Goal: Information Seeking & Learning: Learn about a topic

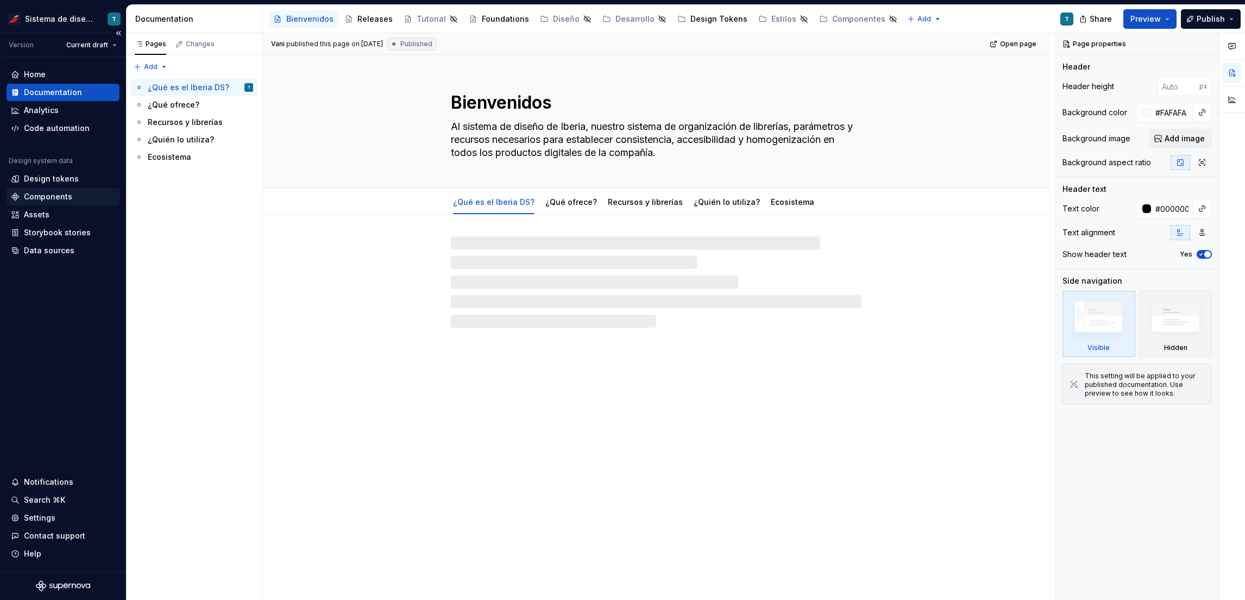
click at [43, 195] on div "Components" at bounding box center [48, 196] width 48 height 11
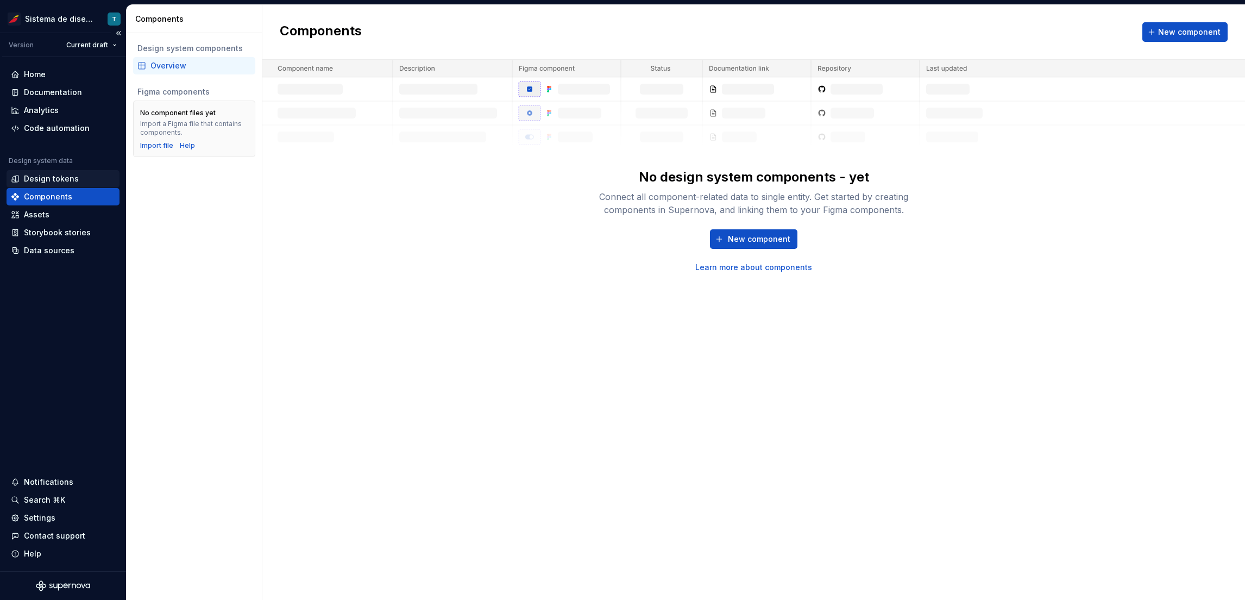
click at [50, 175] on div "Design tokens" at bounding box center [51, 178] width 55 height 11
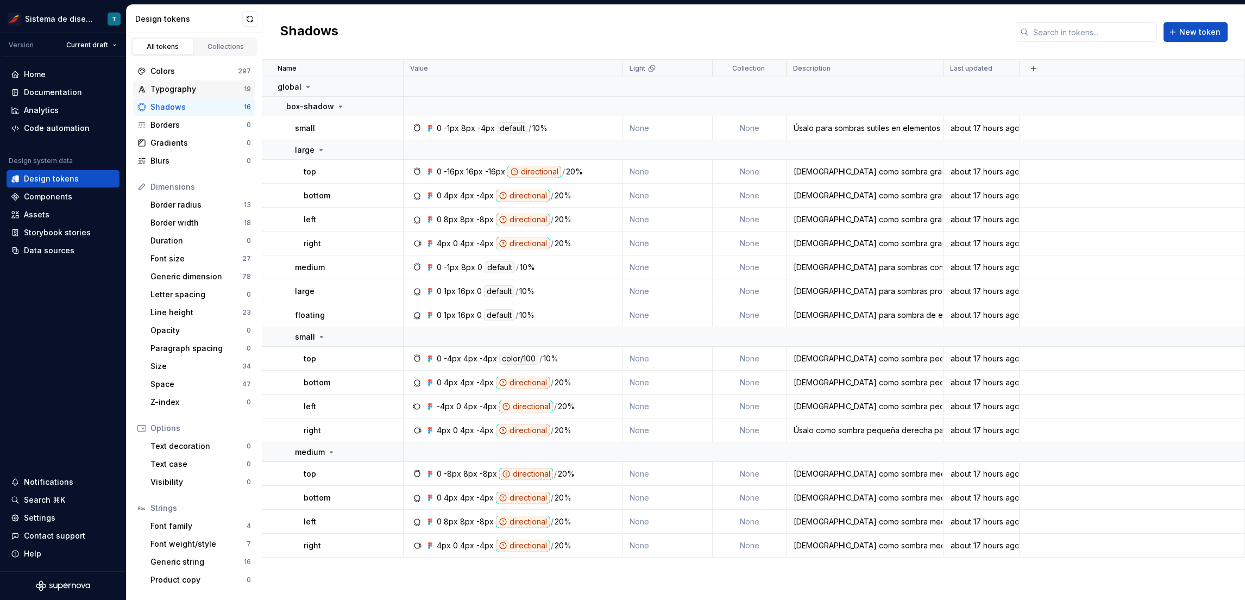
click at [180, 86] on div "Typography" at bounding box center [196, 89] width 93 height 11
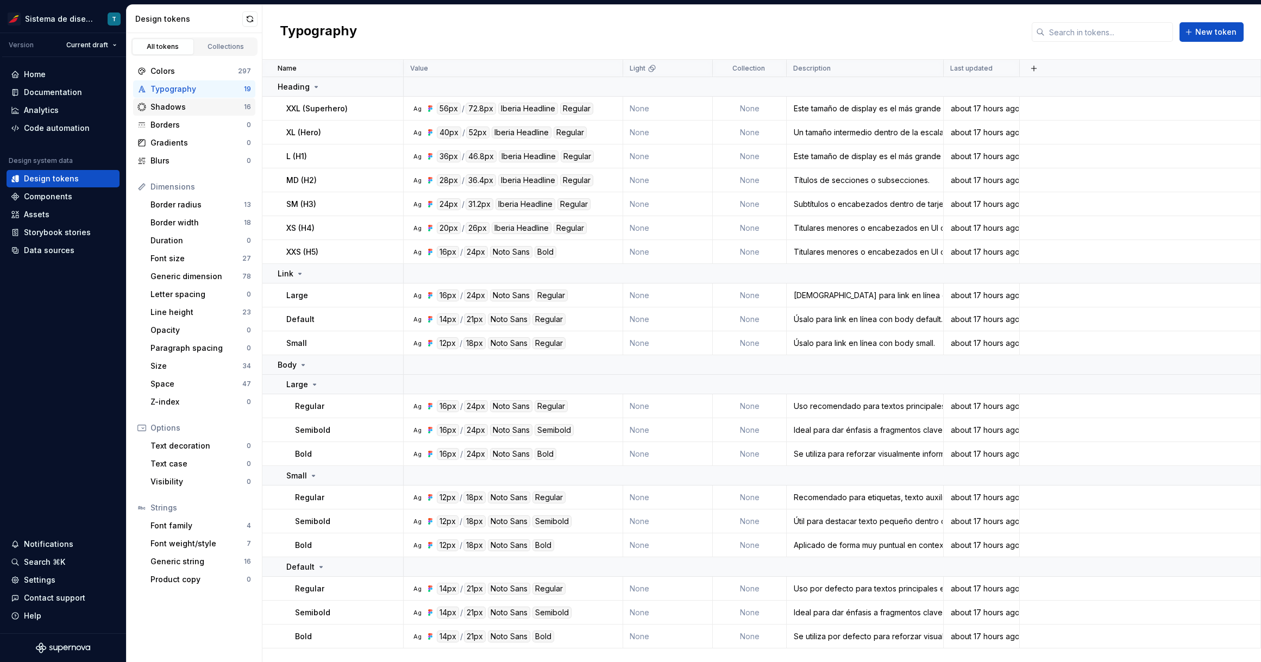
click at [171, 108] on div "Shadows" at bounding box center [196, 107] width 93 height 11
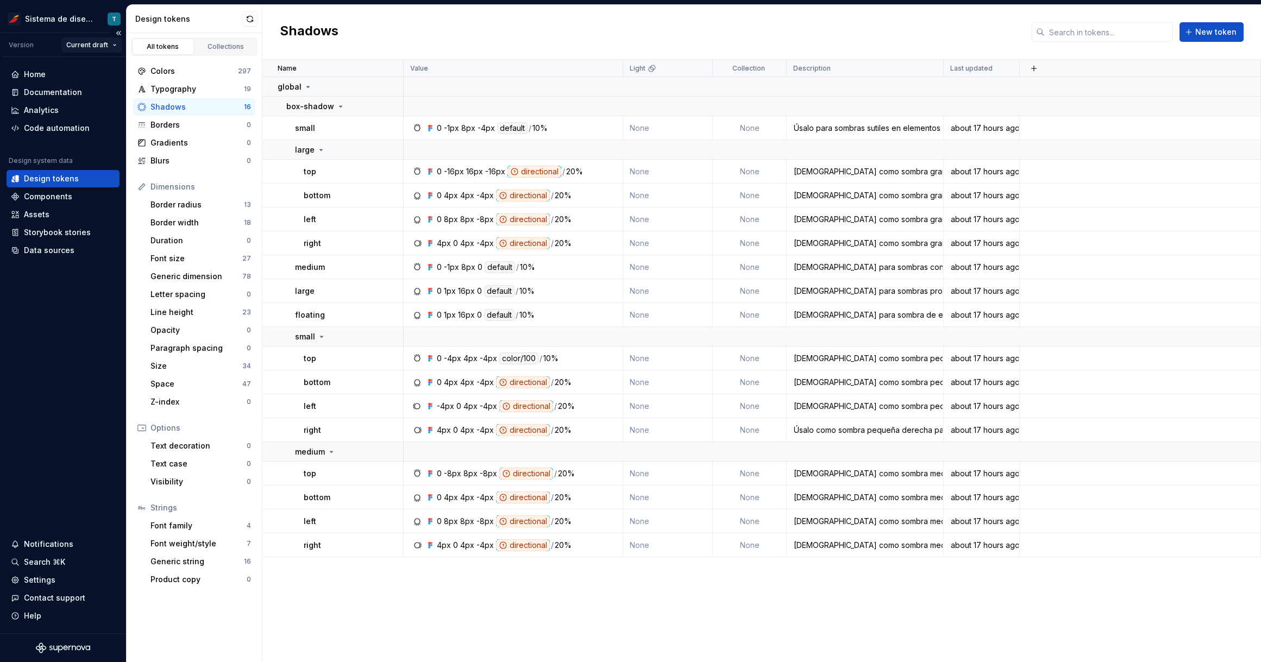
click at [106, 40] on html "Sistema de diseño Iberia T Version Current draft Home Documentation Analytics C…" at bounding box center [630, 331] width 1261 height 662
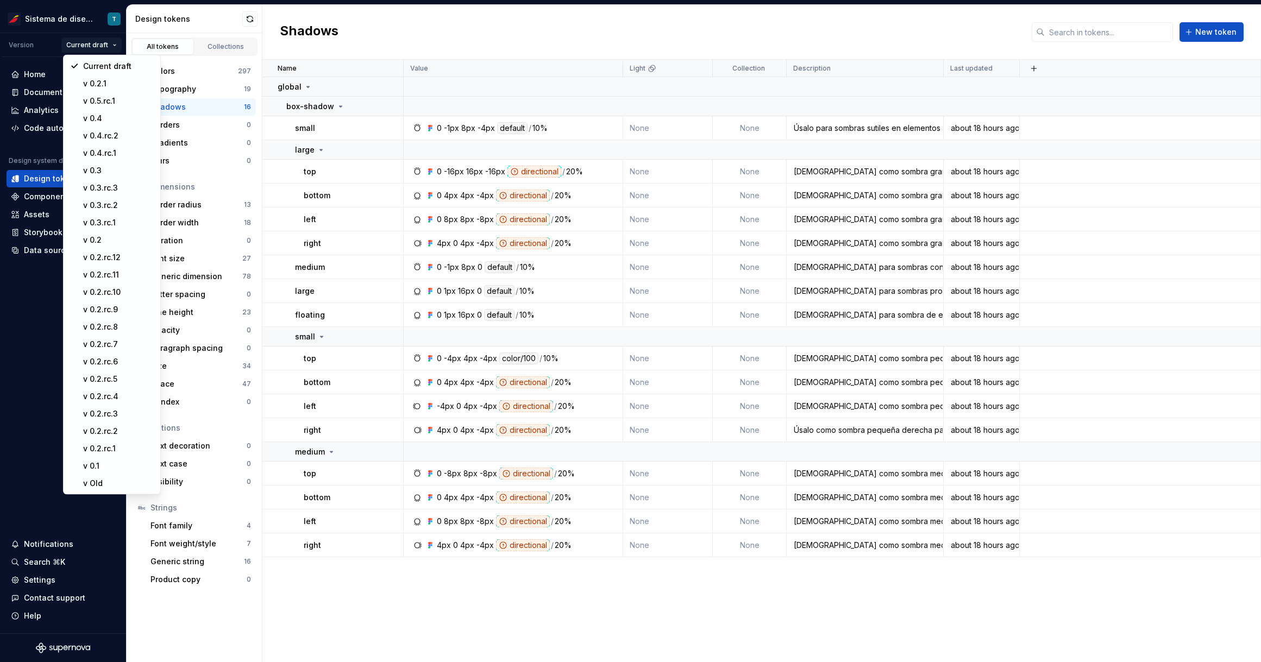
click at [459, 45] on html "Sistema de diseño Iberia T Version Current draft Home Documentation Analytics C…" at bounding box center [630, 331] width 1261 height 662
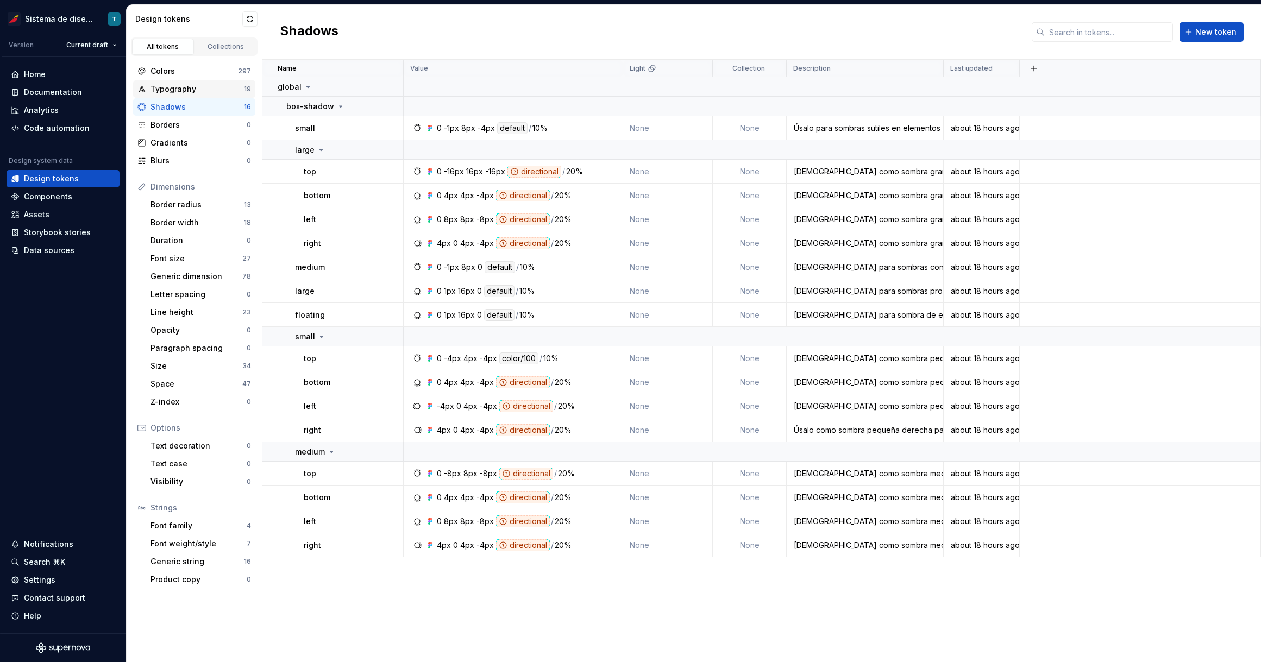
click at [231, 93] on div "Typography" at bounding box center [196, 89] width 93 height 11
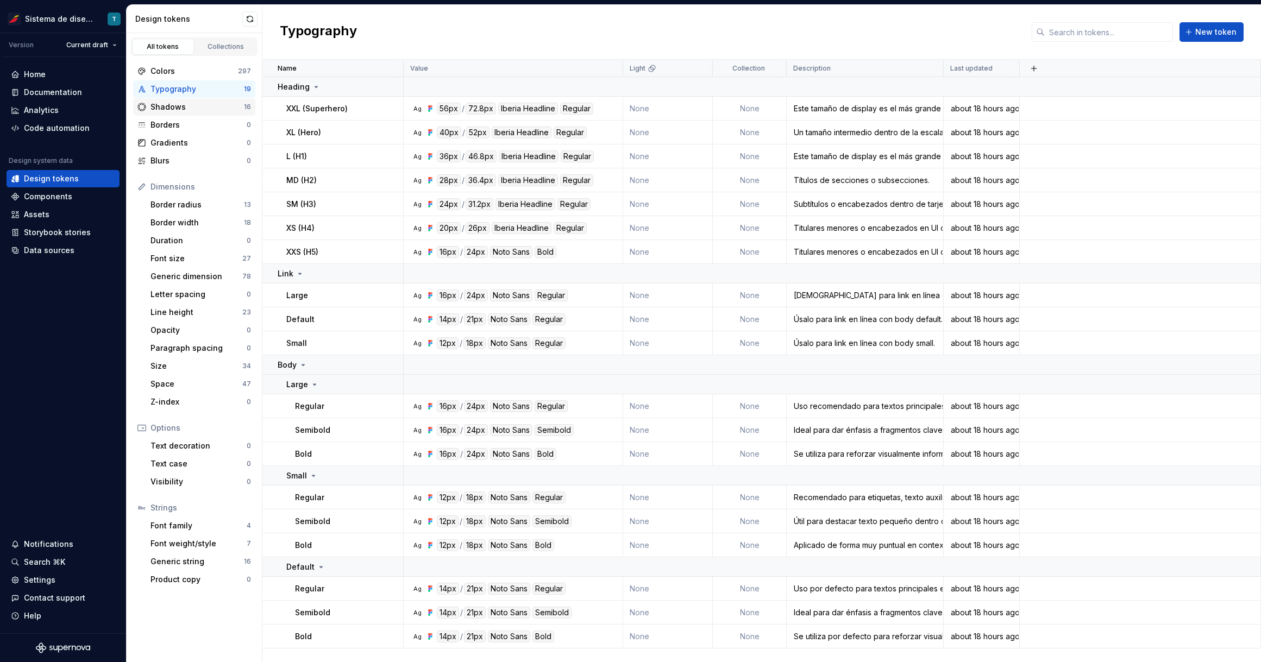
click at [230, 106] on div "Shadows" at bounding box center [196, 107] width 93 height 11
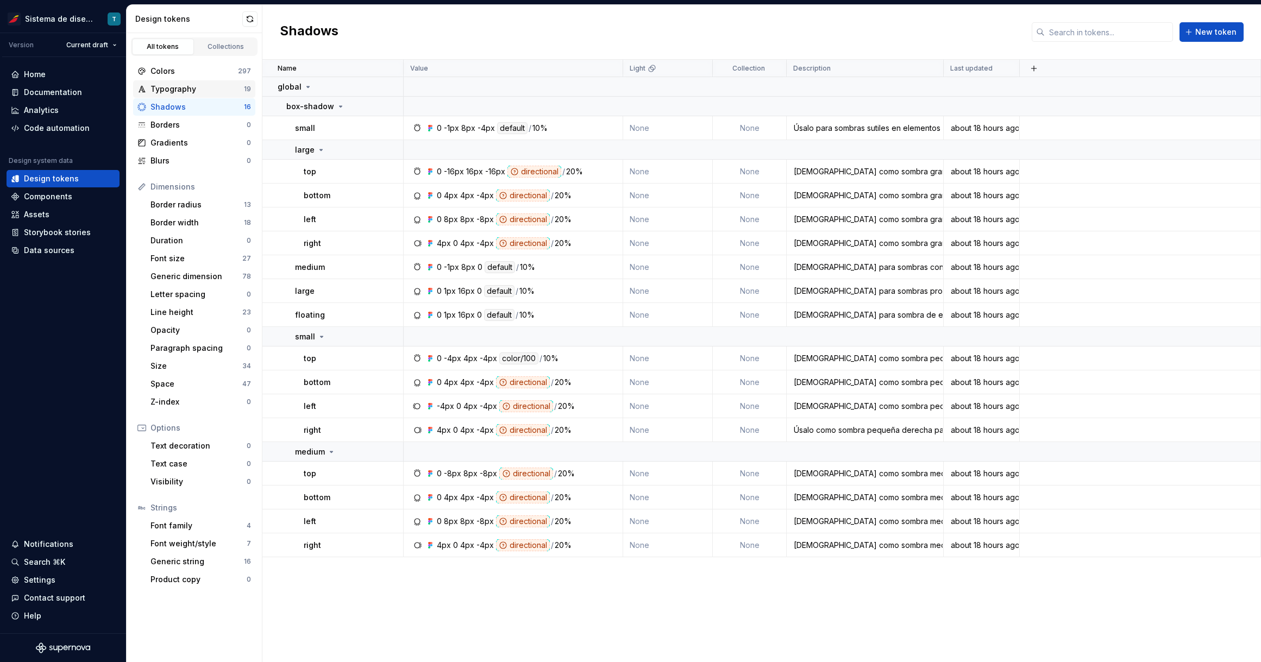
click at [230, 84] on div "Typography" at bounding box center [196, 89] width 93 height 11
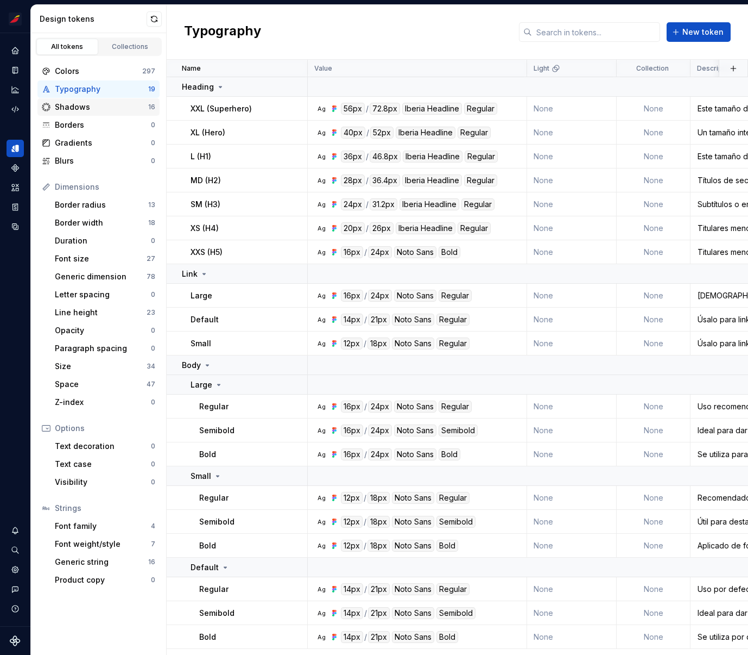
click at [106, 106] on div "Shadows" at bounding box center [101, 107] width 93 height 11
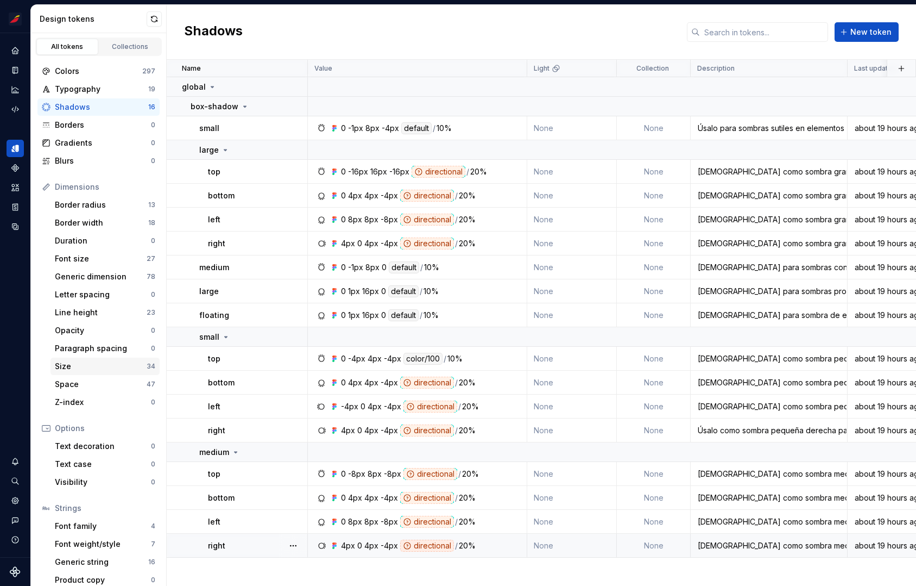
scroll to position [9, 0]
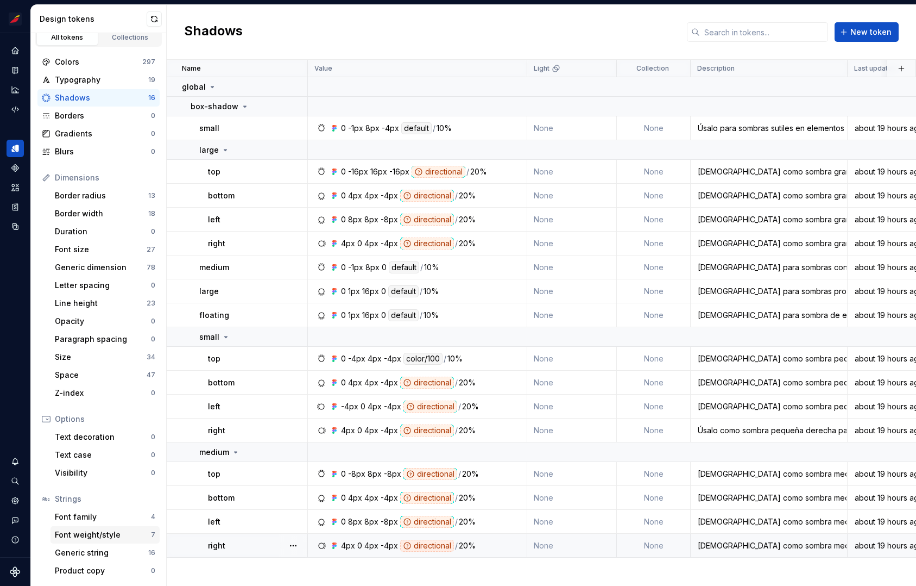
click at [97, 530] on div "Font weight/style" at bounding box center [103, 534] width 96 height 11
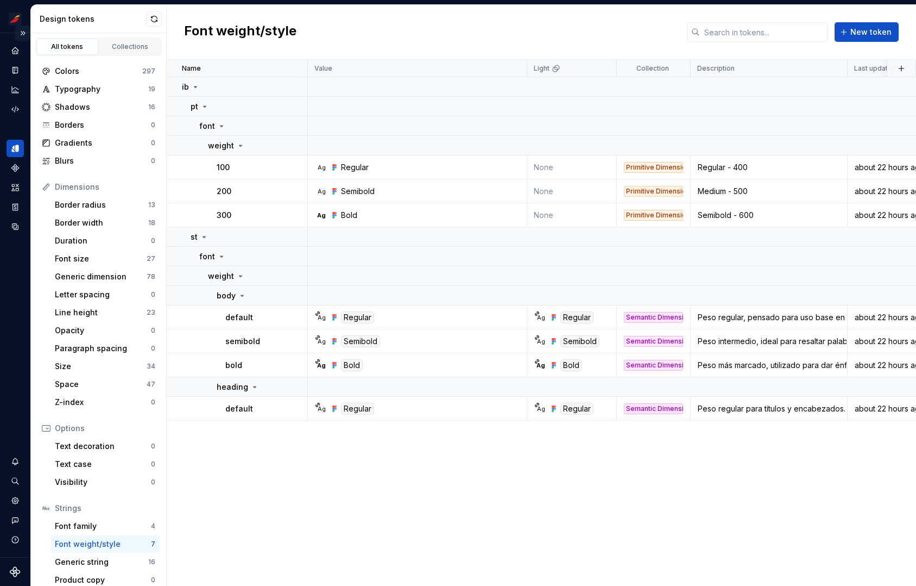
click at [22, 32] on button "Expand sidebar" at bounding box center [22, 33] width 15 height 15
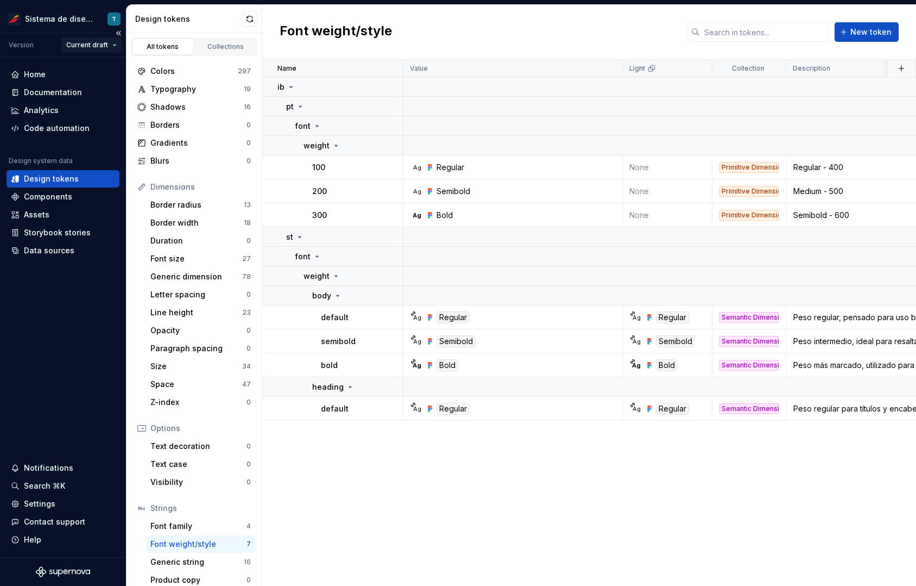
click at [95, 46] on html "Sistema de diseño Iberia T Version Current draft Home Documentation Analytics C…" at bounding box center [458, 293] width 916 height 586
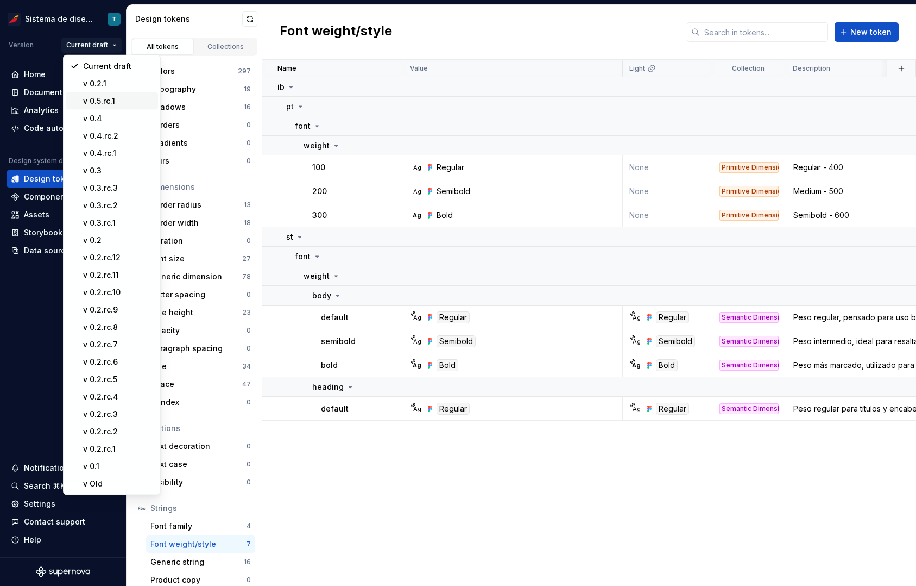
click at [112, 97] on div "v 0.5.rc.1" at bounding box center [118, 101] width 71 height 11
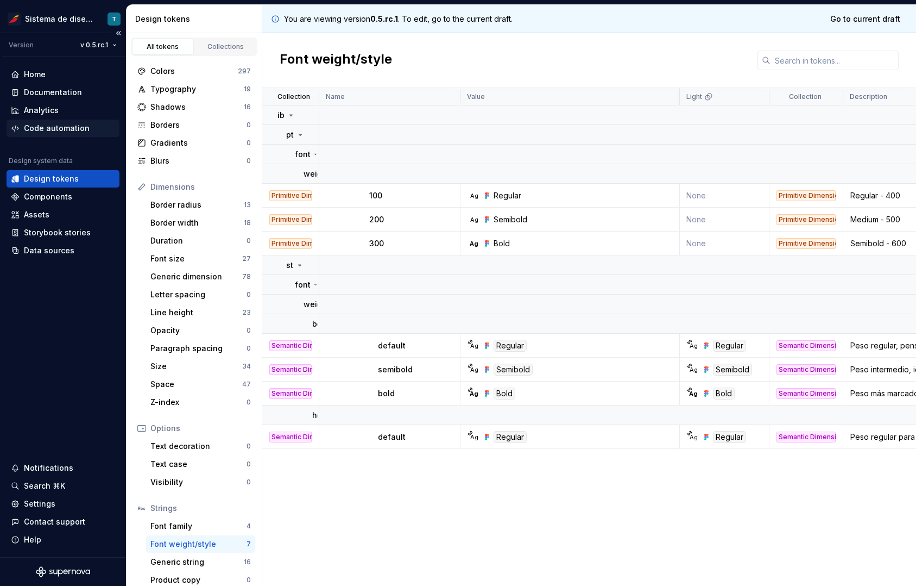
click at [70, 128] on div "Code automation" at bounding box center [57, 128] width 66 height 11
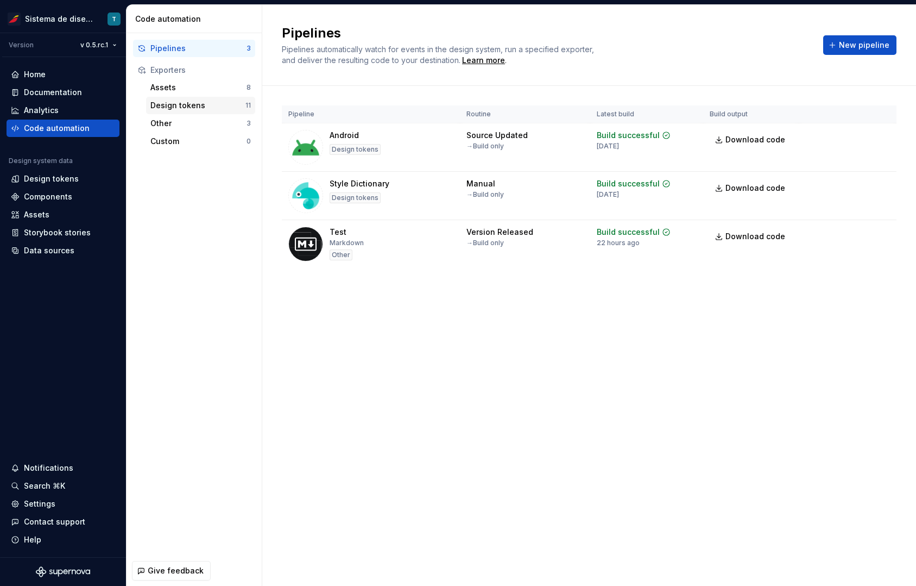
click at [184, 104] on div "Design tokens" at bounding box center [197, 105] width 95 height 11
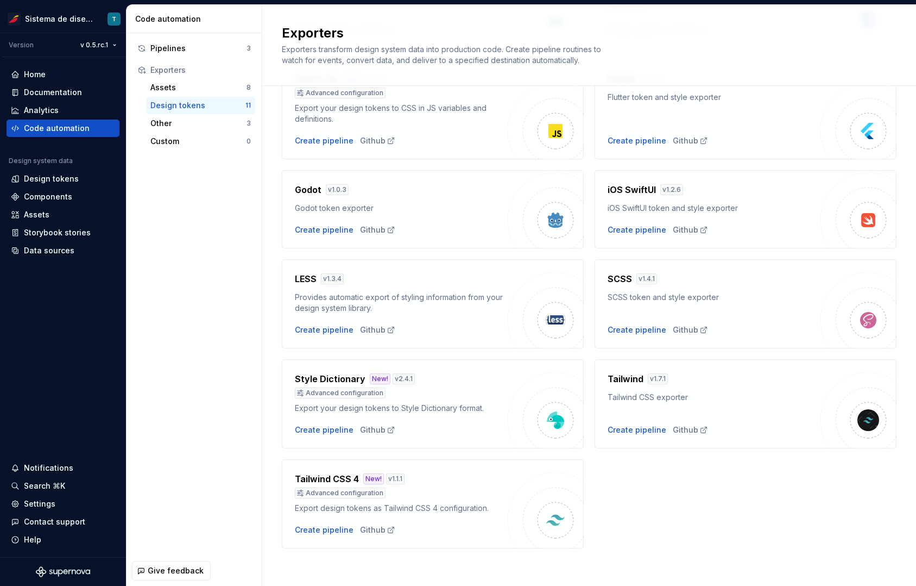
scroll to position [187, 0]
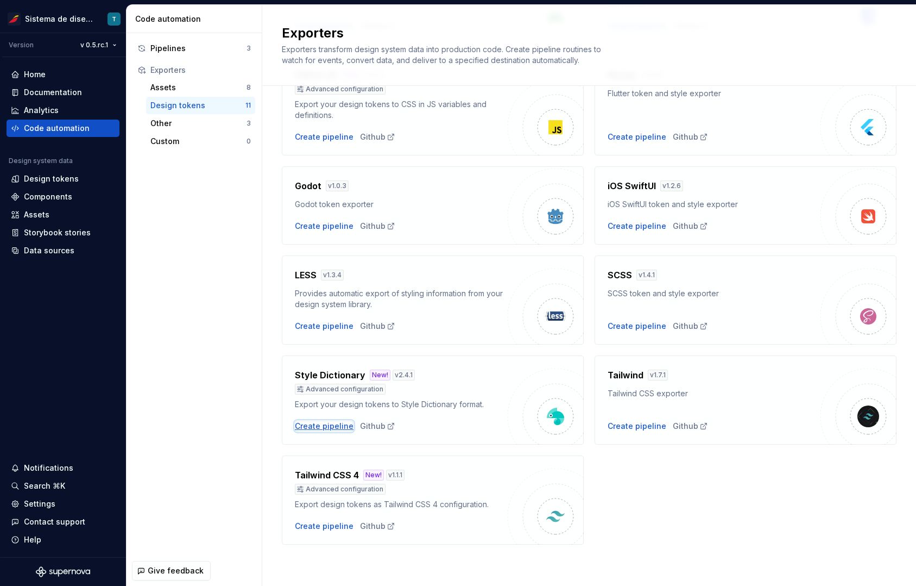
click at [332, 425] on div "Create pipeline" at bounding box center [324, 425] width 59 height 11
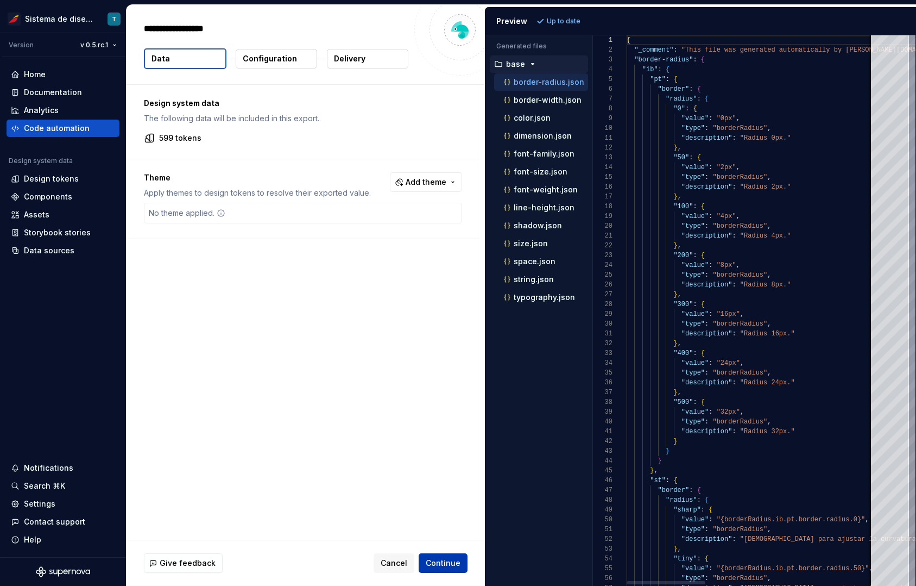
type textarea "*"
click at [556, 186] on p "font-weight.json" at bounding box center [546, 189] width 64 height 9
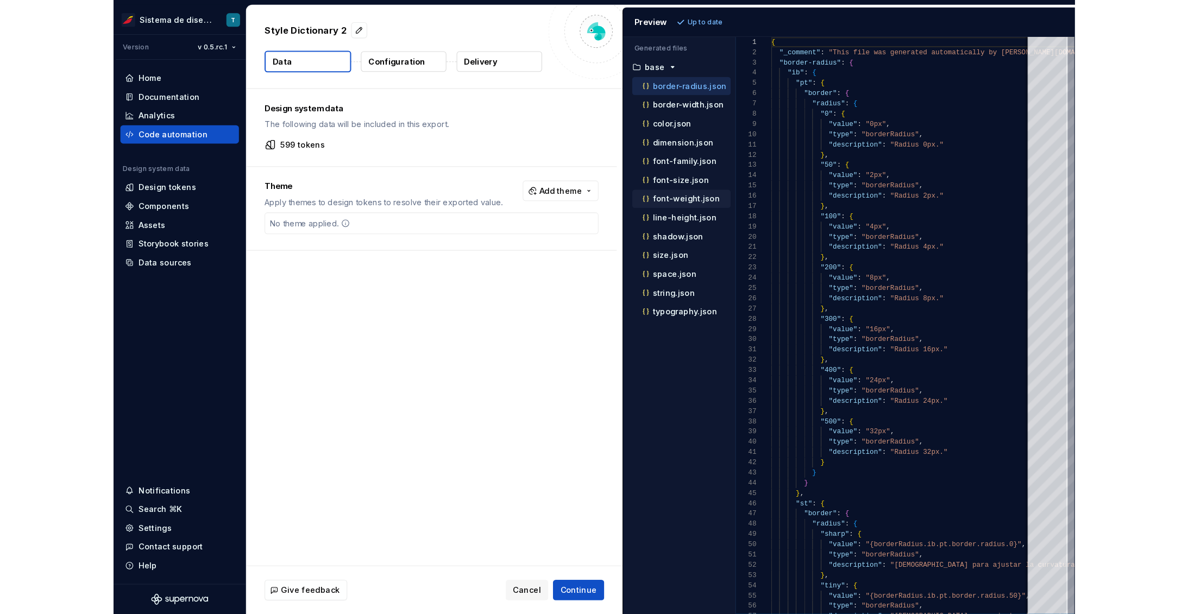
scroll to position [98, 0]
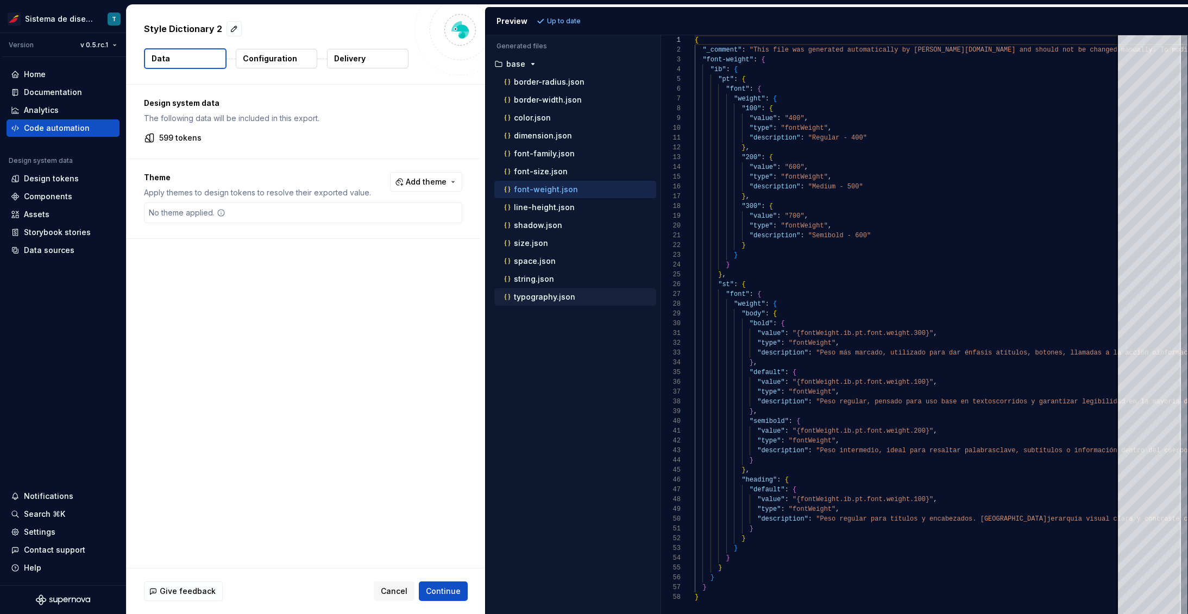
click at [548, 292] on div "typography.json" at bounding box center [579, 297] width 154 height 11
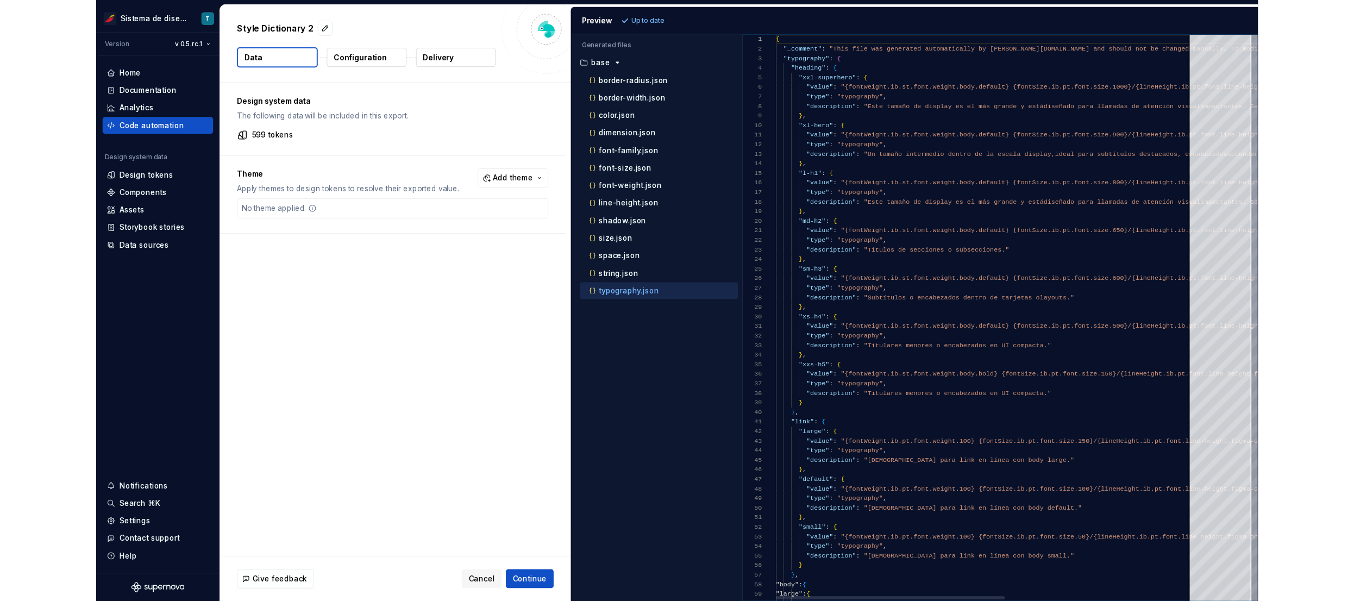
scroll to position [68, 0]
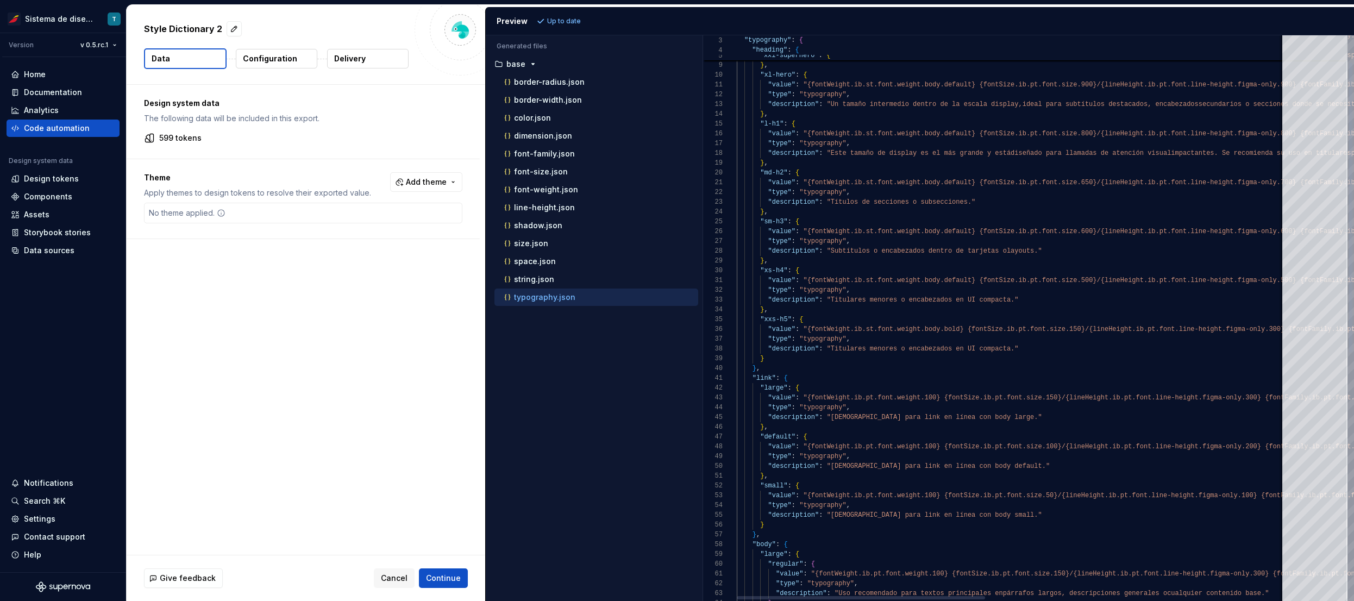
type textarea "**********"
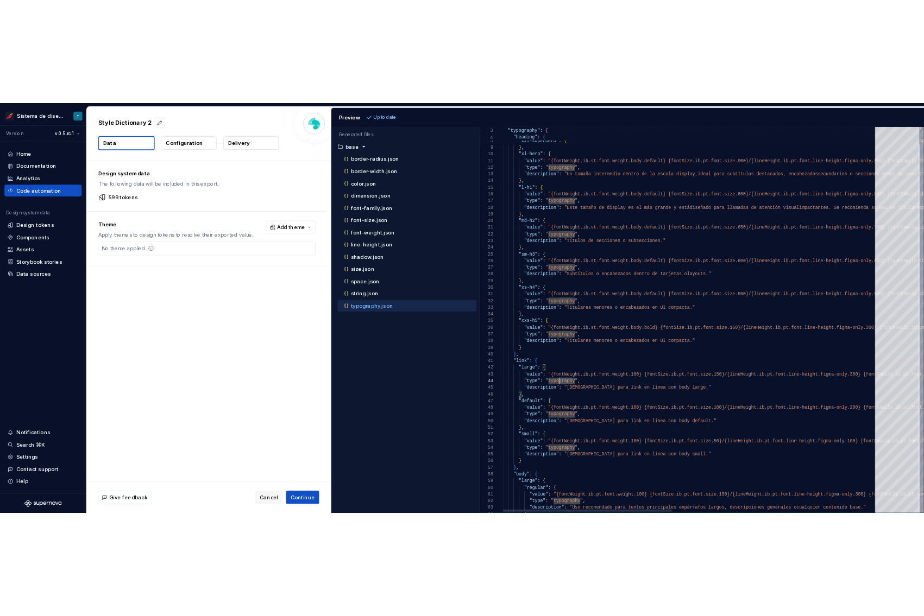
scroll to position [29, 83]
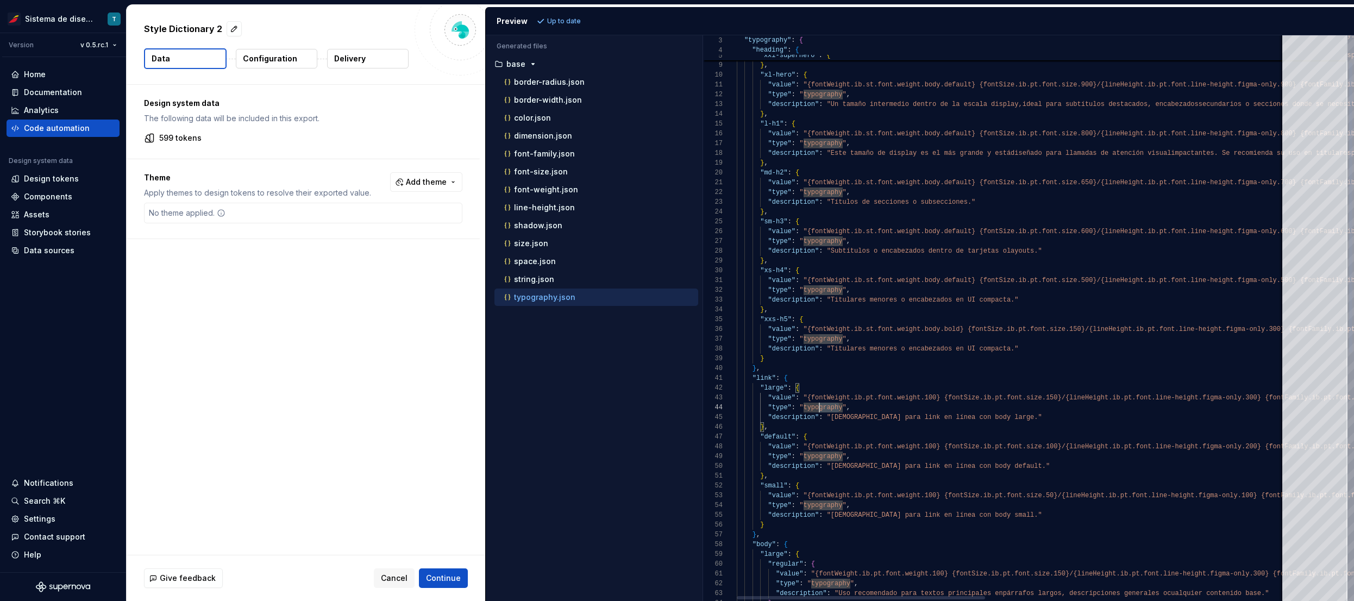
drag, startPoint x: 838, startPoint y: 406, endPoint x: 820, endPoint y: 406, distance: 17.4
click at [820, 406] on div ""type" : "typography" , "description" : "Úsalo para link en línea con body smal…" at bounding box center [1342, 533] width 1211 height 1102
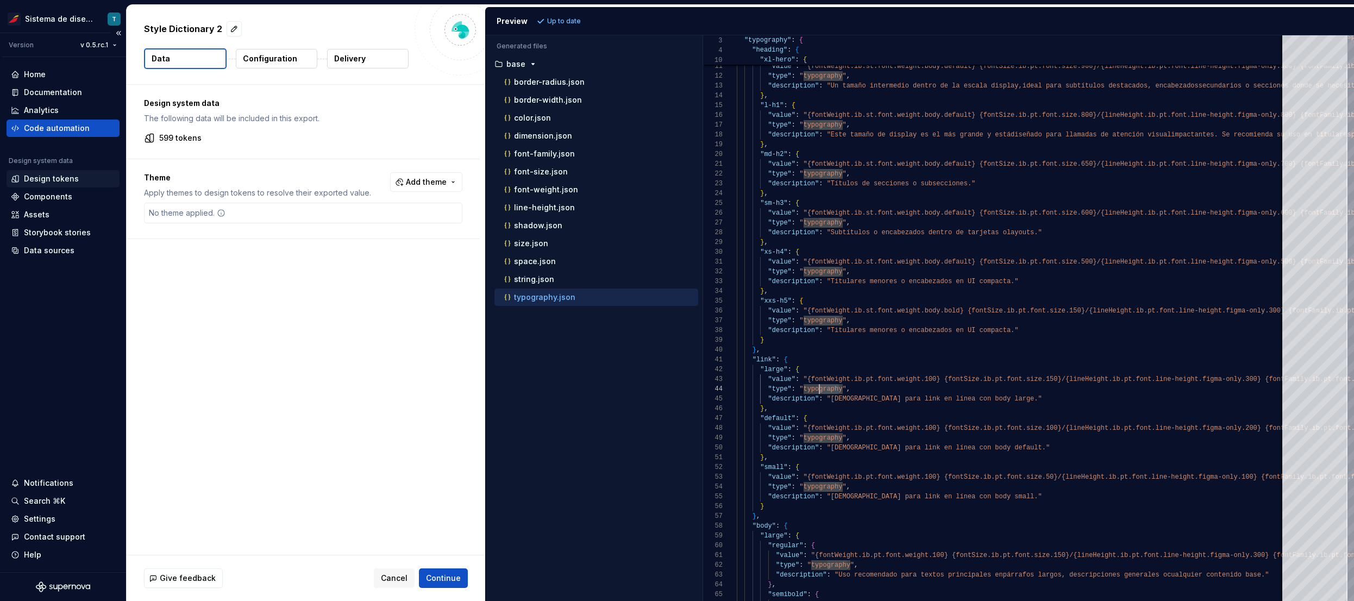
click at [51, 181] on div "Design tokens" at bounding box center [51, 178] width 55 height 11
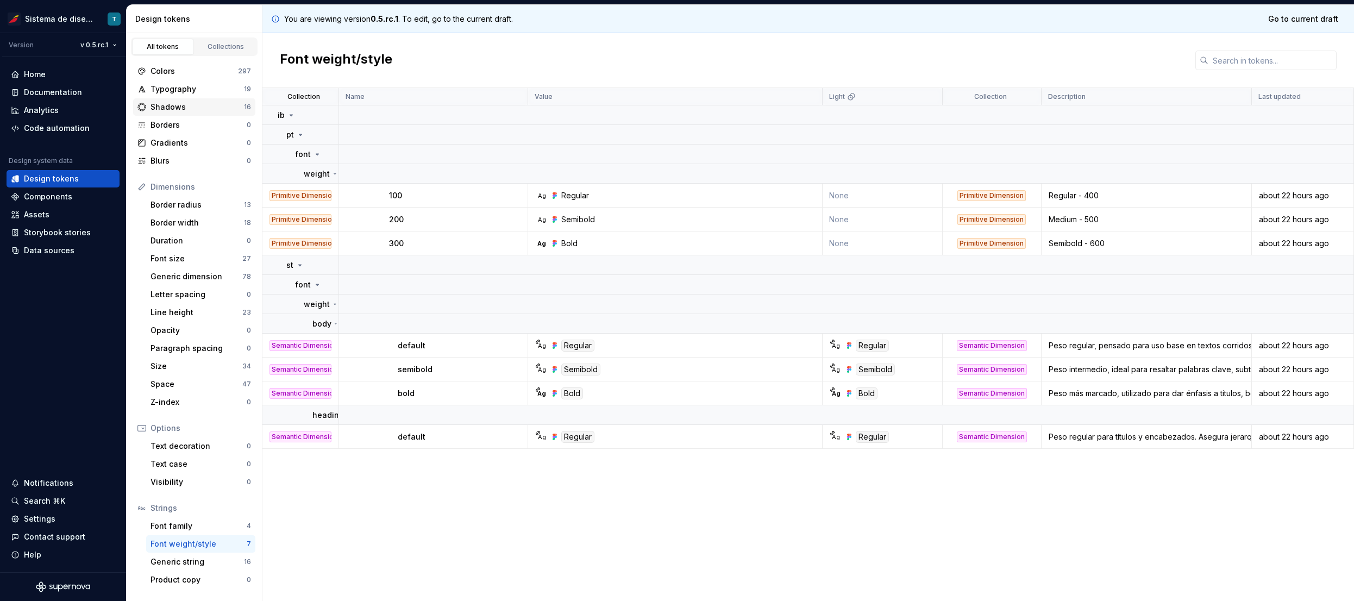
click at [188, 105] on div "Shadows" at bounding box center [196, 107] width 93 height 11
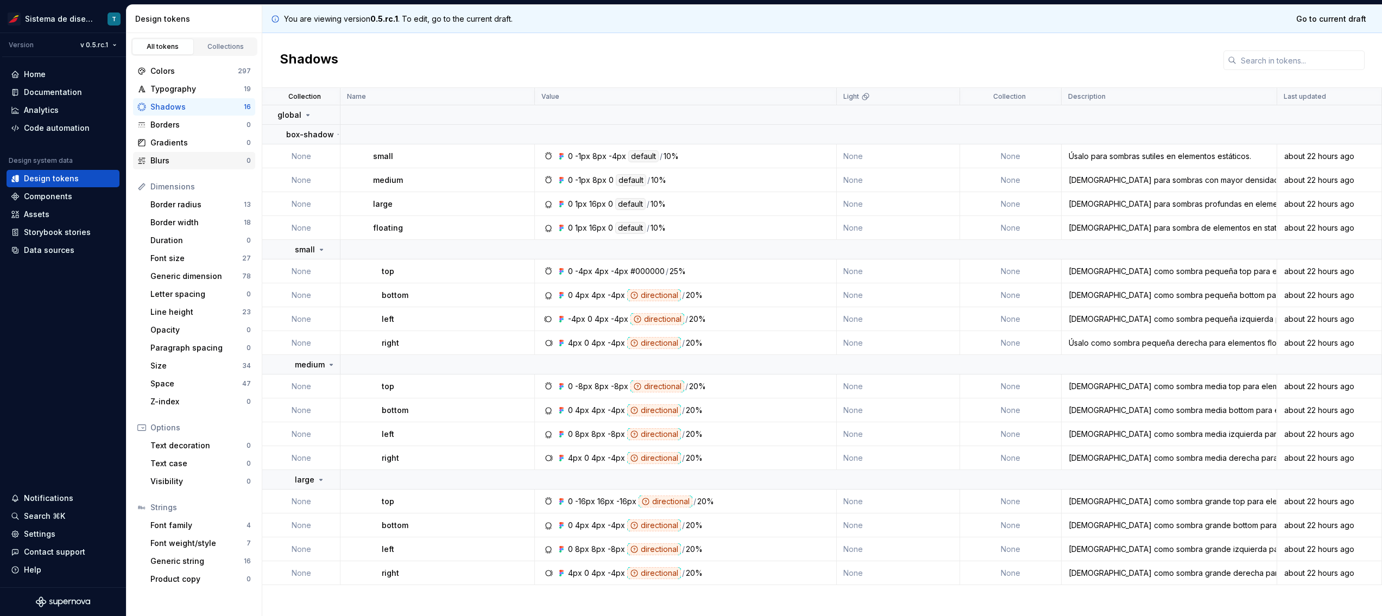
click at [198, 157] on div "Blurs" at bounding box center [198, 160] width 96 height 11
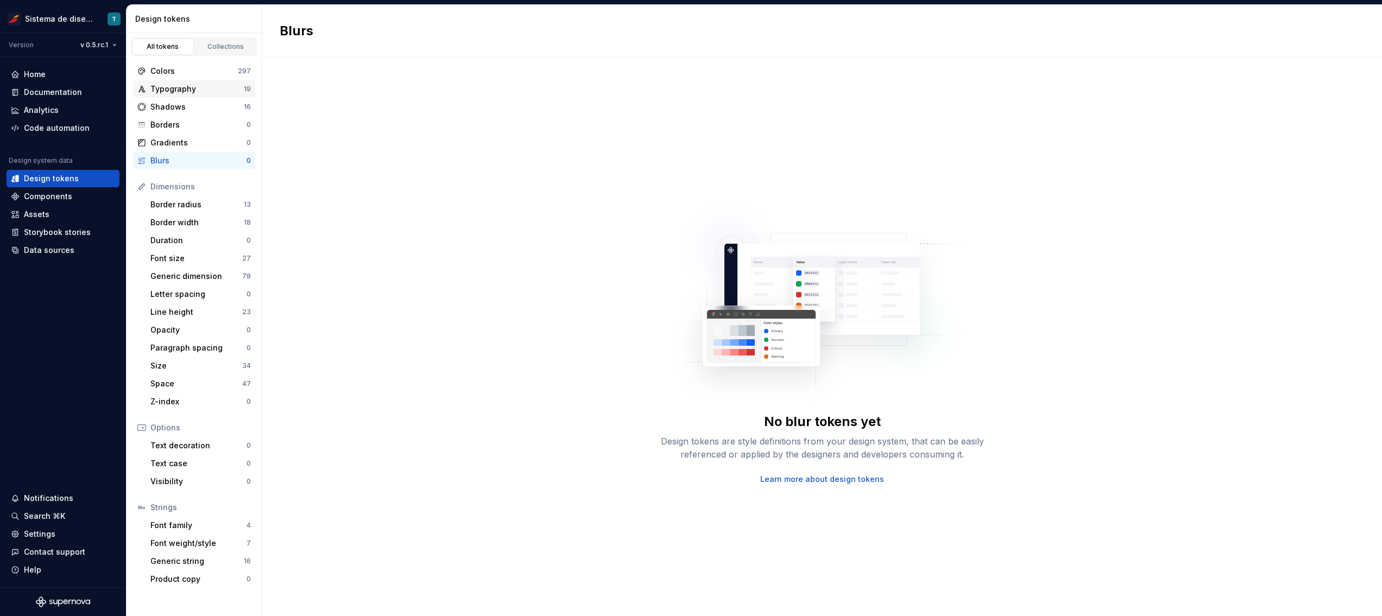
click at [176, 91] on div "Typography" at bounding box center [196, 89] width 93 height 11
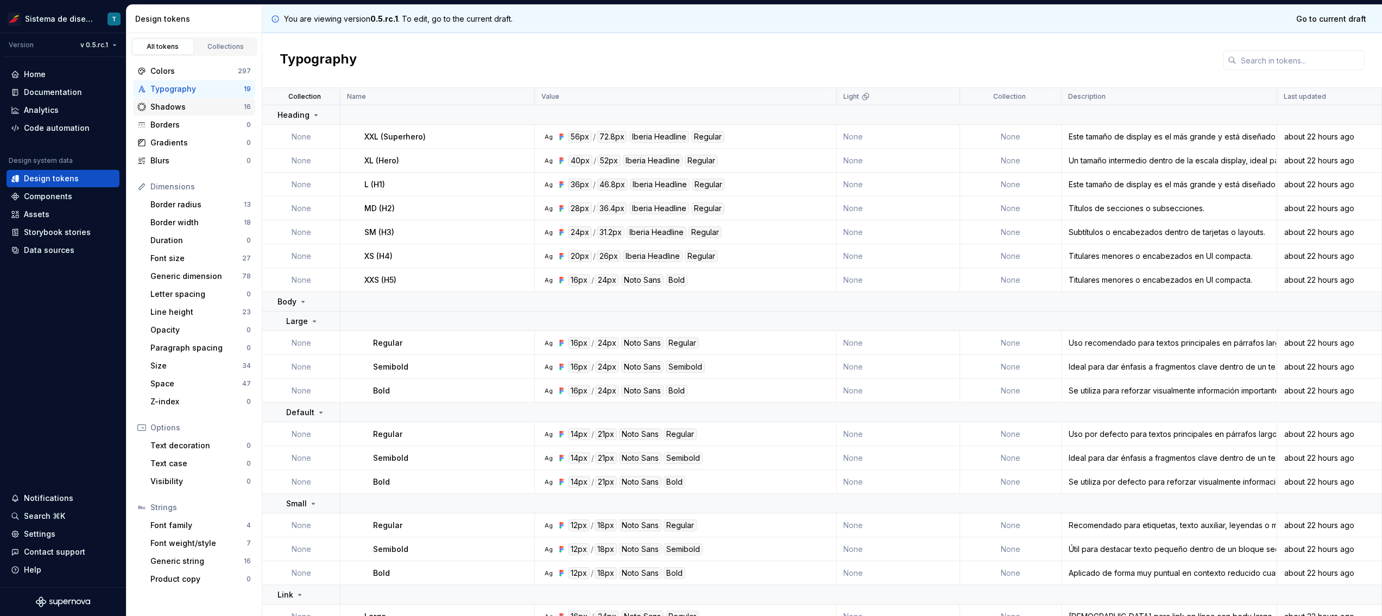
click at [188, 106] on div "Shadows" at bounding box center [196, 107] width 93 height 11
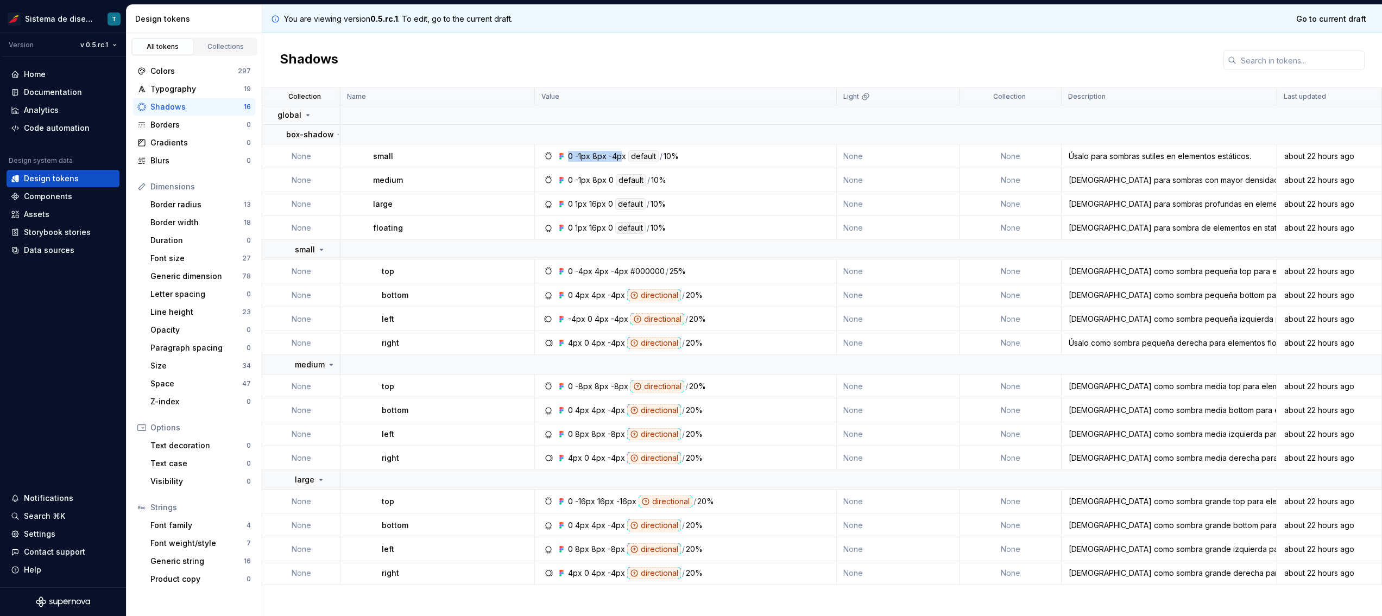
drag, startPoint x: 567, startPoint y: 155, endPoint x: 621, endPoint y: 156, distance: 53.8
click at [621, 156] on div "0 -1px 8px -4px default / 10%" at bounding box center [623, 156] width 111 height 12
drag, startPoint x: 623, startPoint y: 155, endPoint x: 553, endPoint y: 158, distance: 70.1
click at [553, 158] on div "0 -1px 8px -4px default / 10%" at bounding box center [689, 156] width 294 height 12
click at [401, 178] on div "medium" at bounding box center [453, 180] width 161 height 11
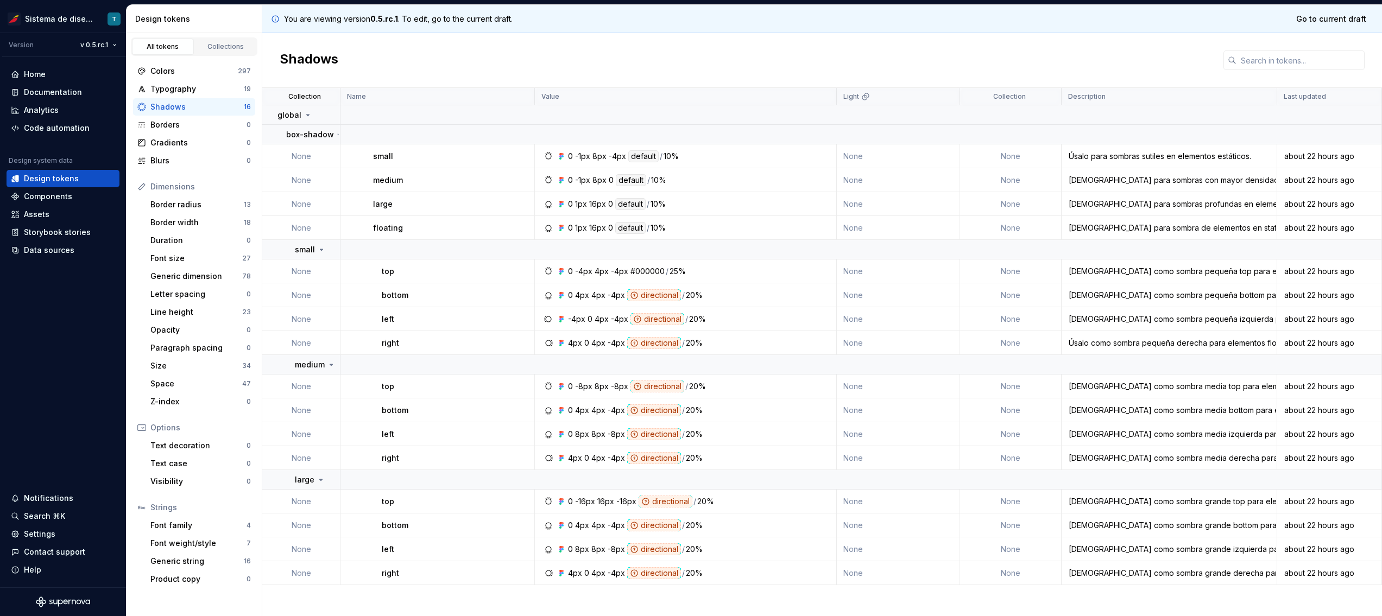
click at [297, 150] on td "None" at bounding box center [301, 156] width 78 height 24
click at [107, 47] on html "Sistema de diseño Iberia T Version v 0.5.rc.1 Home Documentation Analytics Code…" at bounding box center [691, 308] width 1382 height 616
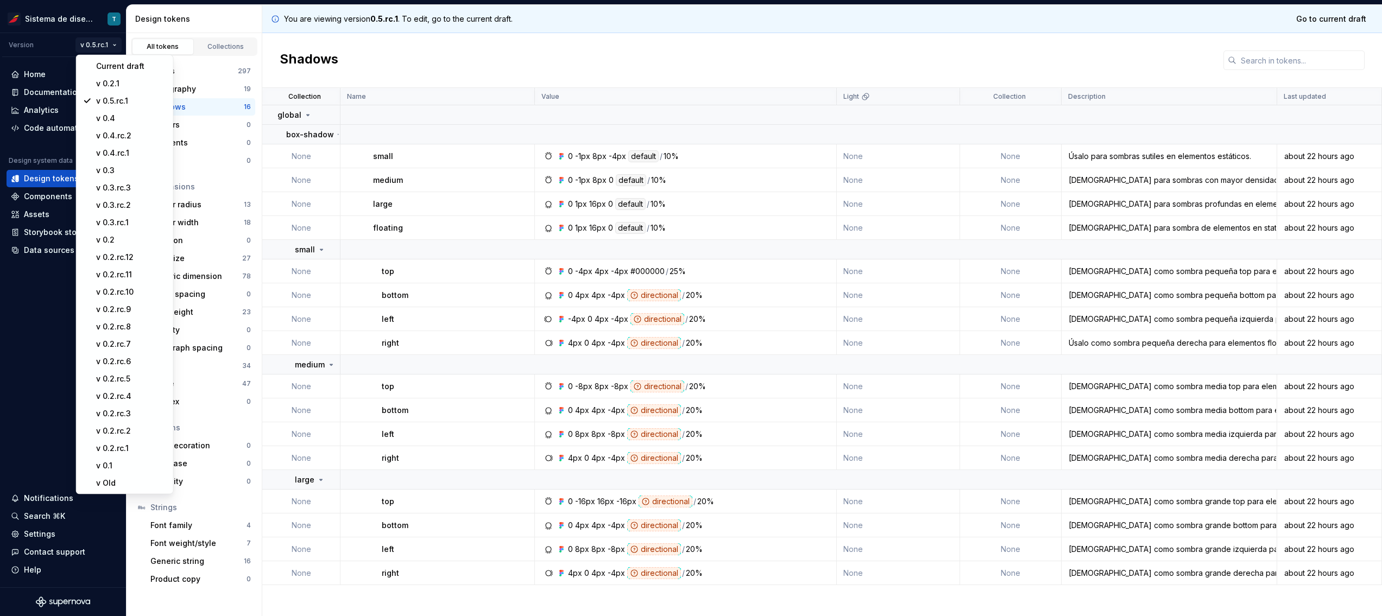
click at [109, 65] on div "Current draft" at bounding box center [131, 66] width 71 height 11
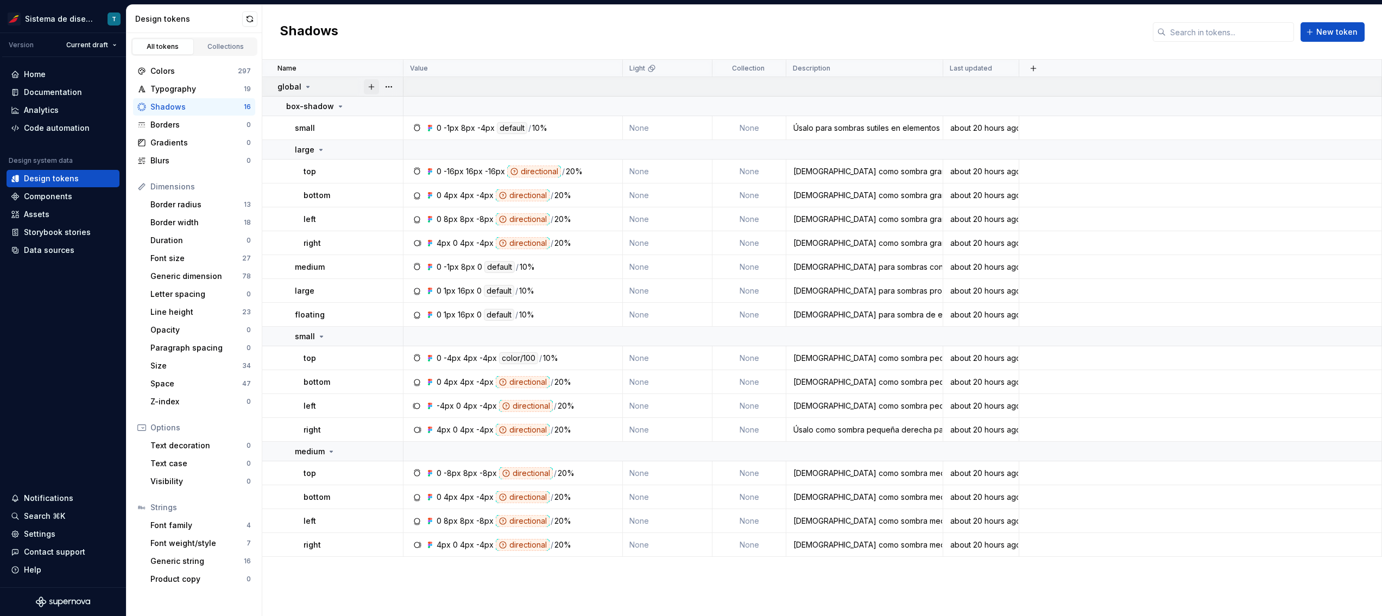
click at [374, 87] on button "button" at bounding box center [371, 86] width 15 height 15
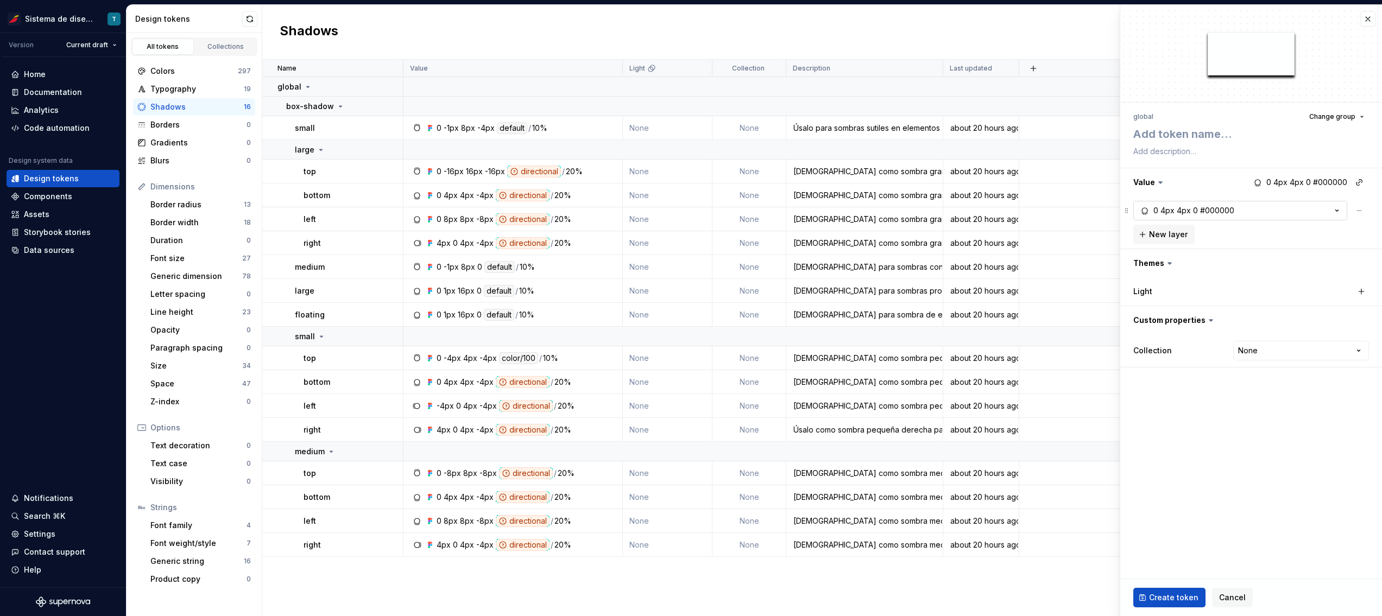
click at [1244, 212] on button "0 4px 4px 0 #000000" at bounding box center [1241, 211] width 214 height 20
type textarea "*"
type input "-1"
click at [1208, 290] on input "-1" at bounding box center [1199, 286] width 35 height 20
click at [1244, 287] on input "4" at bounding box center [1303, 286] width 35 height 20
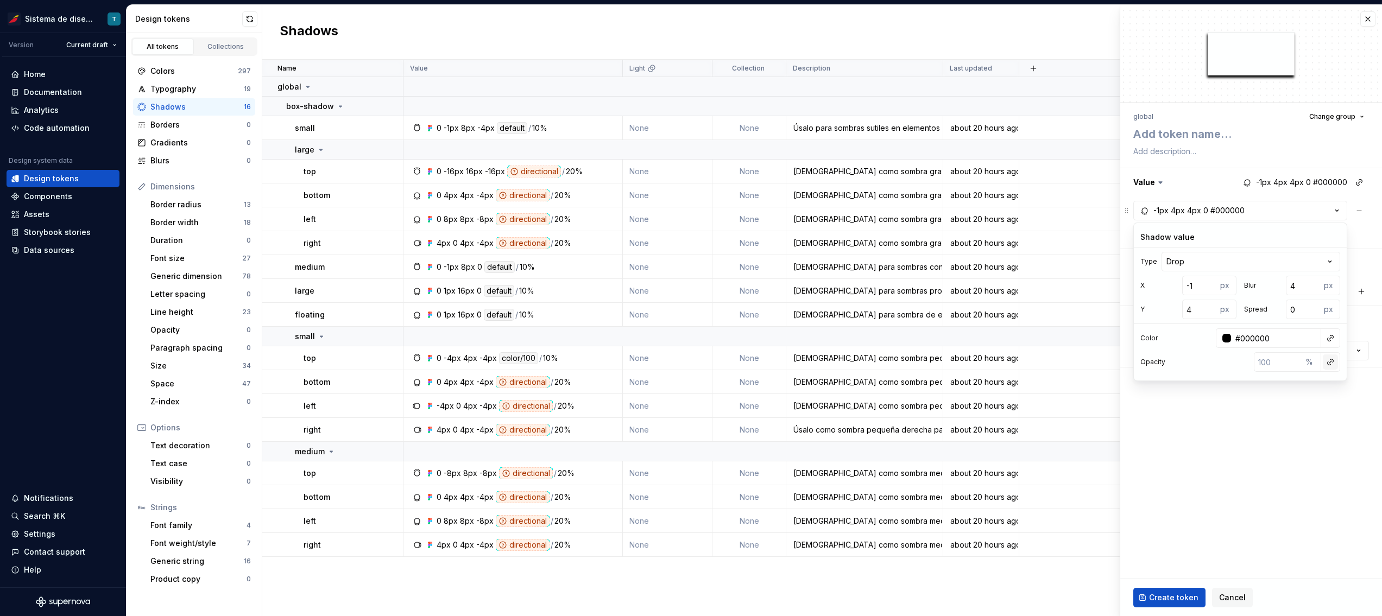
click at [1244, 360] on button "button" at bounding box center [1330, 362] width 15 height 15
click at [1244, 338] on html "Sistema de diseño Iberia T Version Current draft Home Documentation Analytics C…" at bounding box center [691, 308] width 1382 height 616
click at [1244, 362] on button "button" at bounding box center [1330, 362] width 15 height 15
click at [1244, 362] on html "Sistema de diseño Iberia T Version Current draft Home Documentation Analytics C…" at bounding box center [691, 308] width 1382 height 616
click at [1244, 362] on input "number" at bounding box center [1278, 363] width 48 height 20
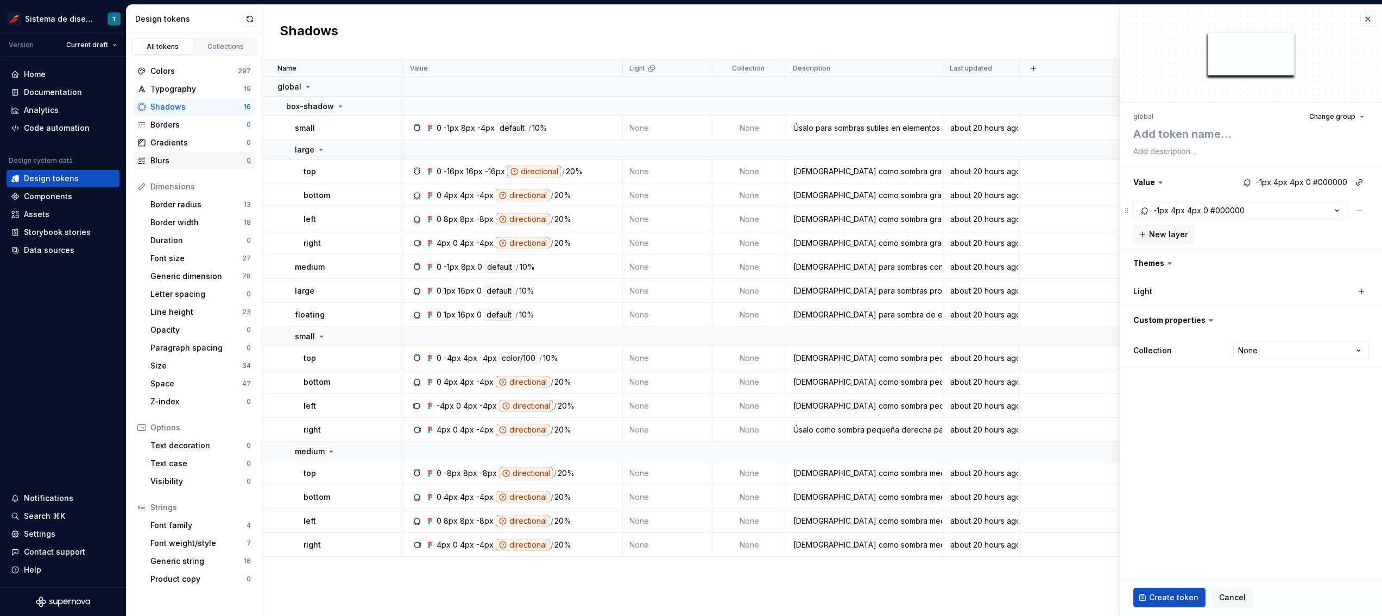
click at [164, 160] on div "Blurs" at bounding box center [198, 160] width 96 height 11
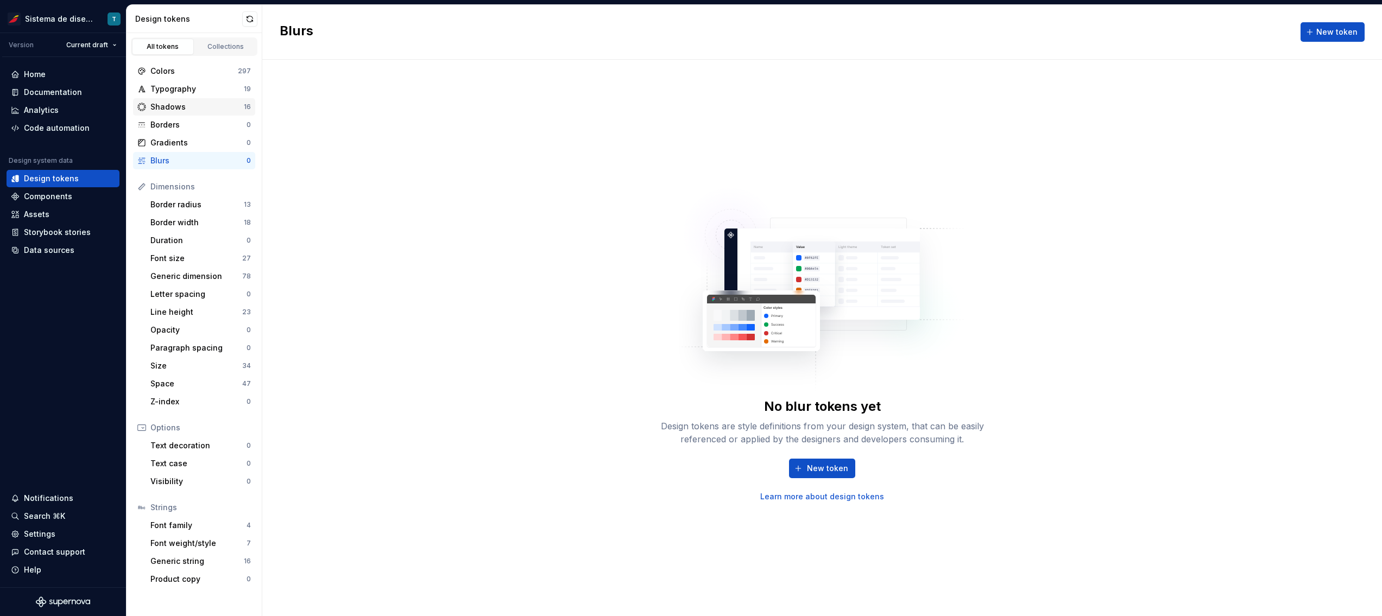
click at [194, 106] on div "Shadows" at bounding box center [196, 107] width 93 height 11
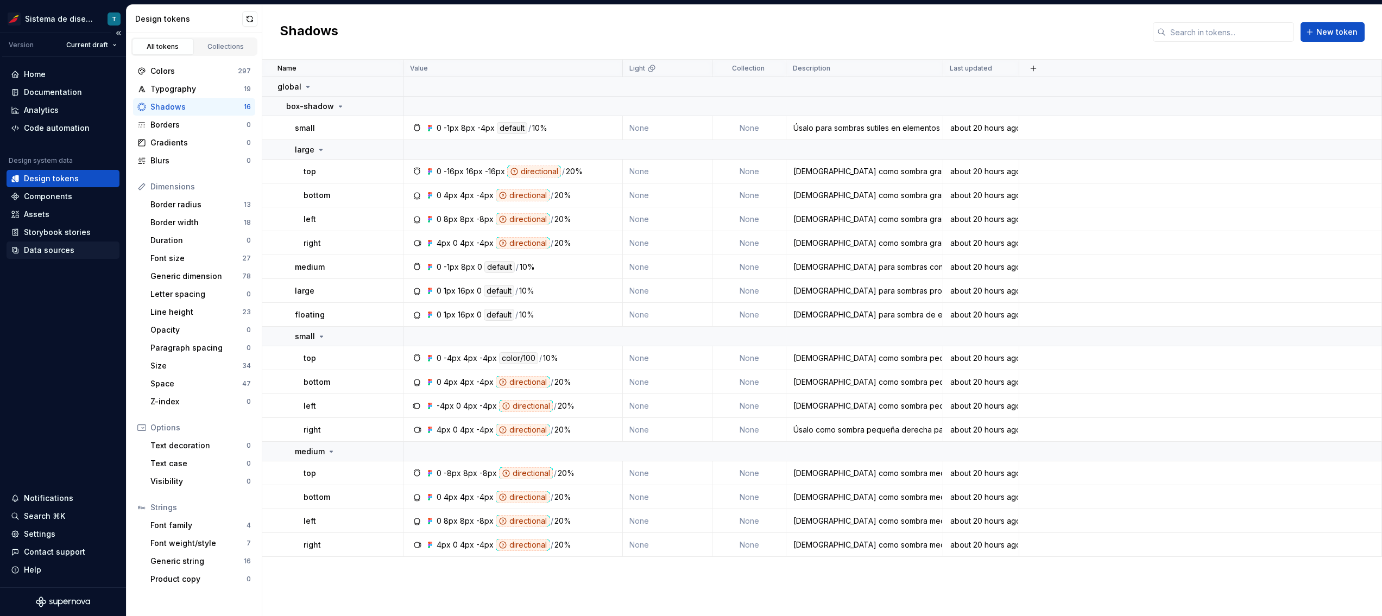
click at [51, 247] on div "Data sources" at bounding box center [49, 250] width 51 height 11
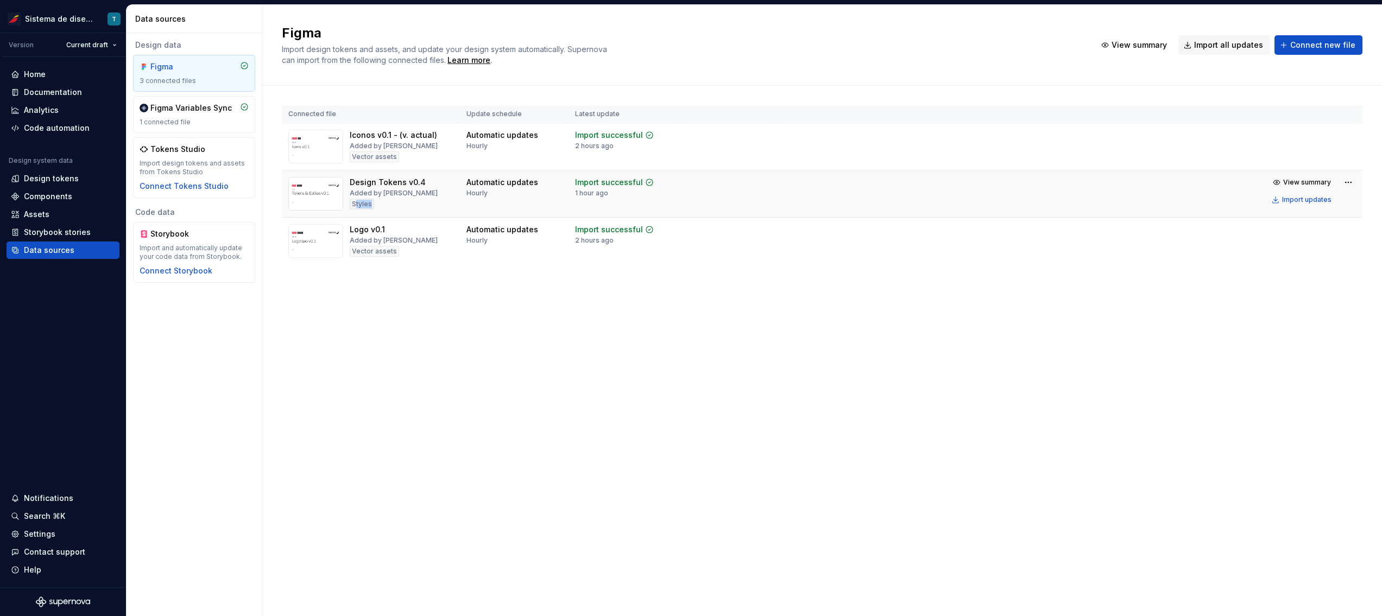
drag, startPoint x: 354, startPoint y: 205, endPoint x: 371, endPoint y: 204, distance: 16.8
click at [370, 204] on div "Styles" at bounding box center [362, 204] width 24 height 11
click at [431, 358] on div "Figma Import design tokens and assets, and update your design system automatica…" at bounding box center [822, 311] width 1120 height 612
click at [1244, 183] on html "Sistema de diseño Iberia T Version Current draft Home Documentation Analytics C…" at bounding box center [691, 308] width 1382 height 616
click at [1244, 200] on div "Edit import scope" at bounding box center [1315, 203] width 124 height 11
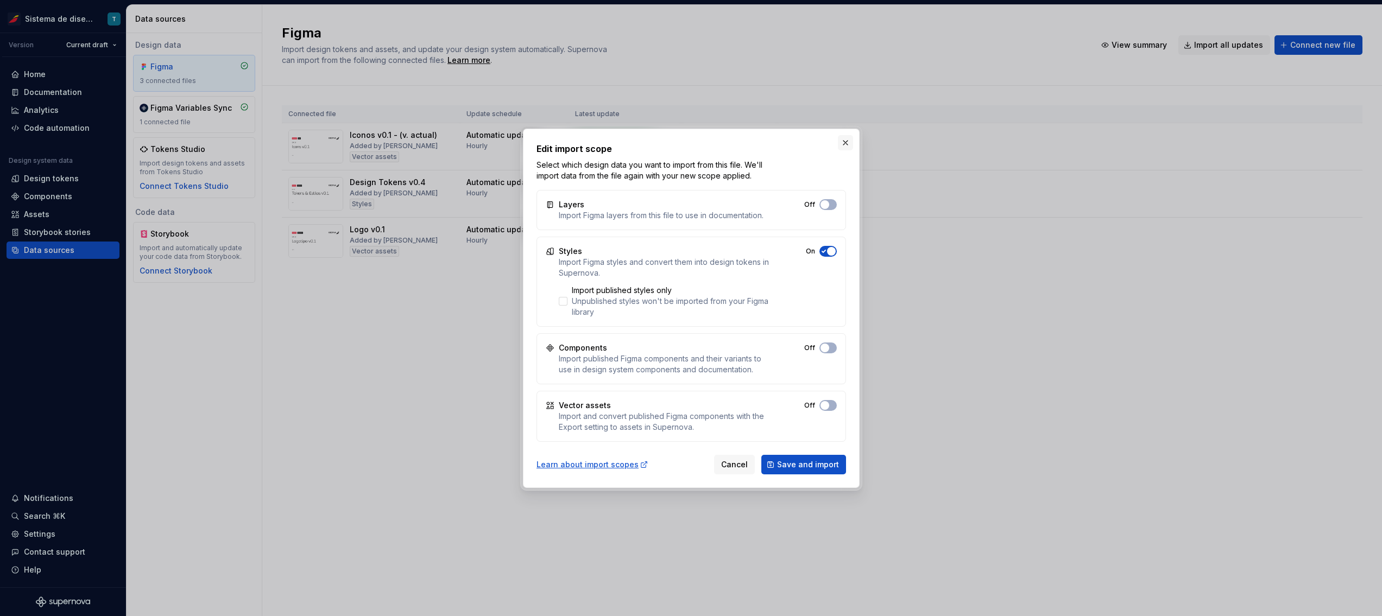
click at [844, 143] on button "button" at bounding box center [845, 142] width 15 height 15
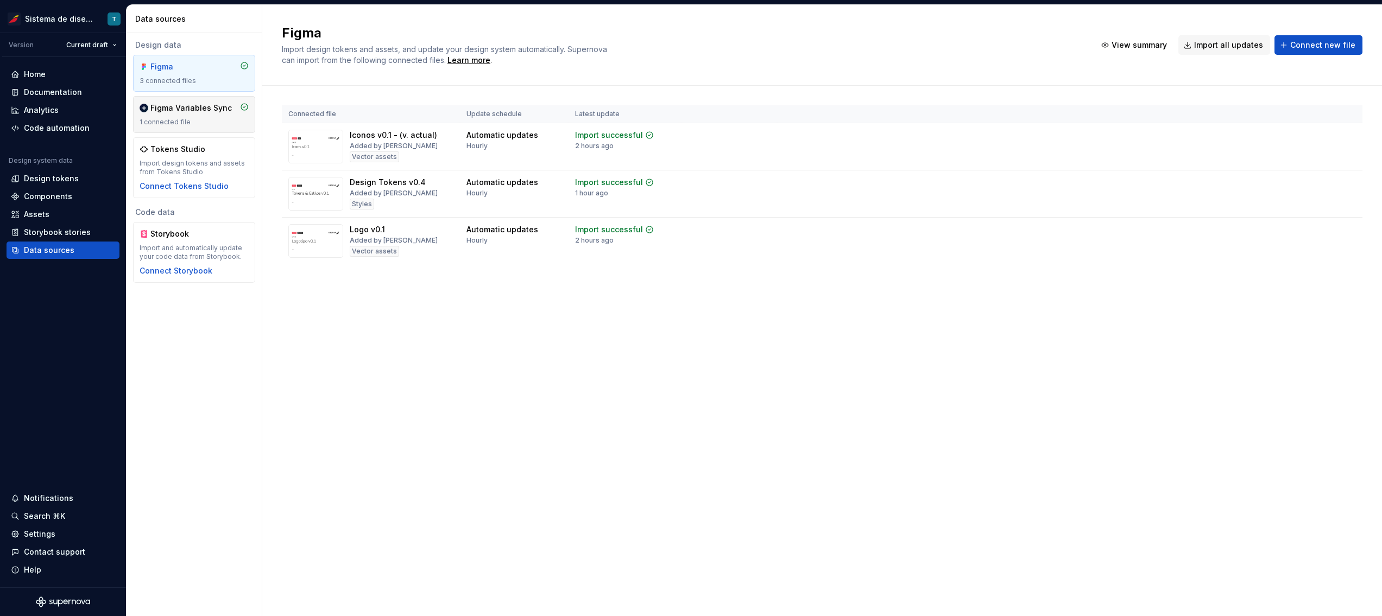
click at [183, 118] on div "1 connected file" at bounding box center [194, 122] width 109 height 9
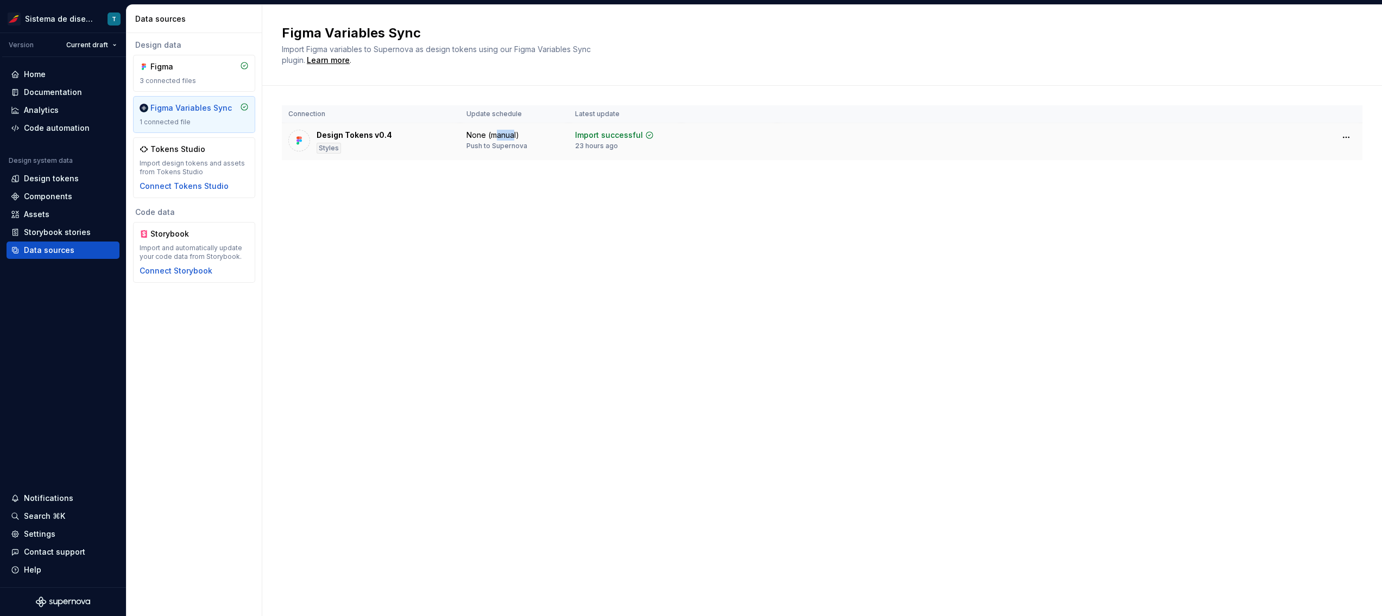
drag, startPoint x: 498, startPoint y: 135, endPoint x: 516, endPoint y: 139, distance: 18.3
click at [515, 136] on div "None (manual)" at bounding box center [493, 135] width 53 height 11
click at [547, 212] on div "Figma Variables Sync Import Figma variables to Supernova as design tokens using…" at bounding box center [822, 311] width 1120 height 612
click at [68, 180] on div "Design tokens" at bounding box center [51, 178] width 55 height 11
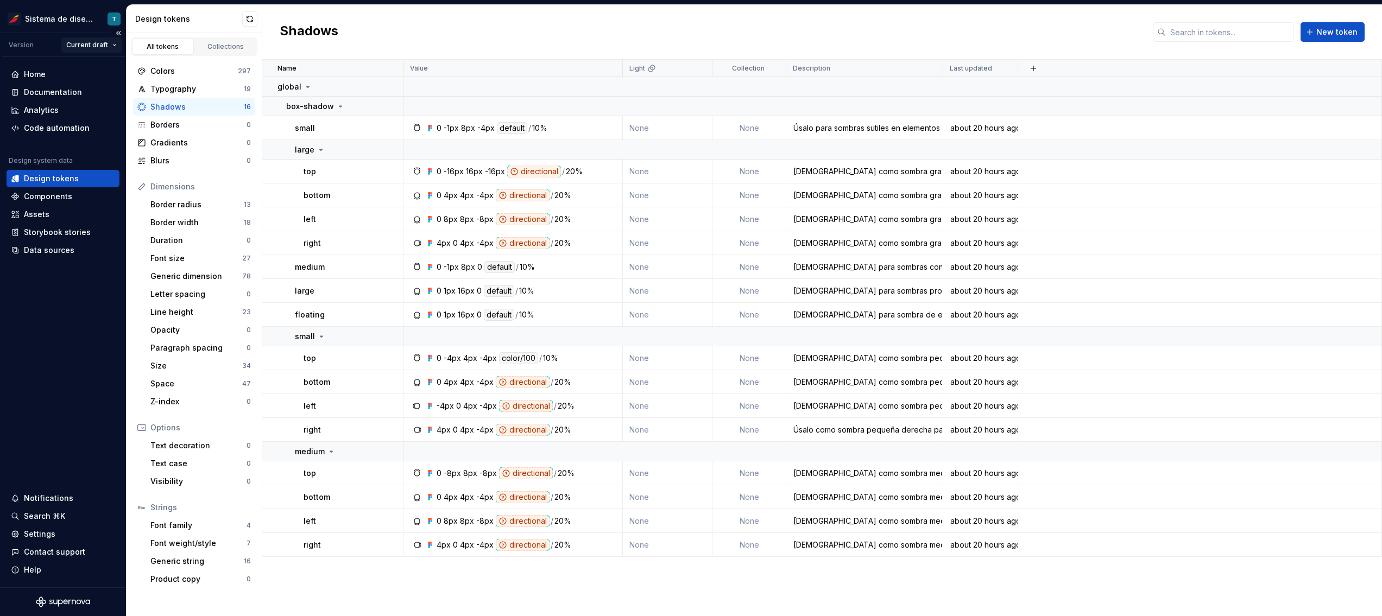
click at [103, 43] on html "Sistema de diseño Iberia T Version Current draft Home Documentation Analytics C…" at bounding box center [691, 308] width 1382 height 616
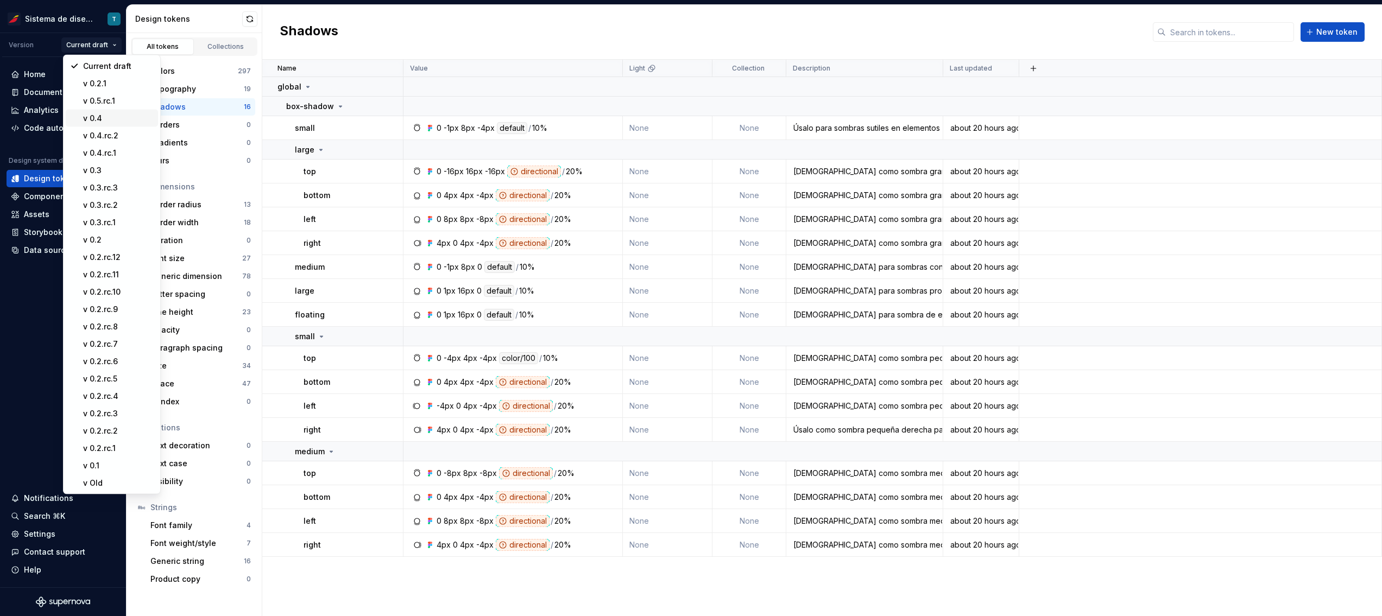
click at [111, 116] on div "v 0.4" at bounding box center [118, 118] width 71 height 11
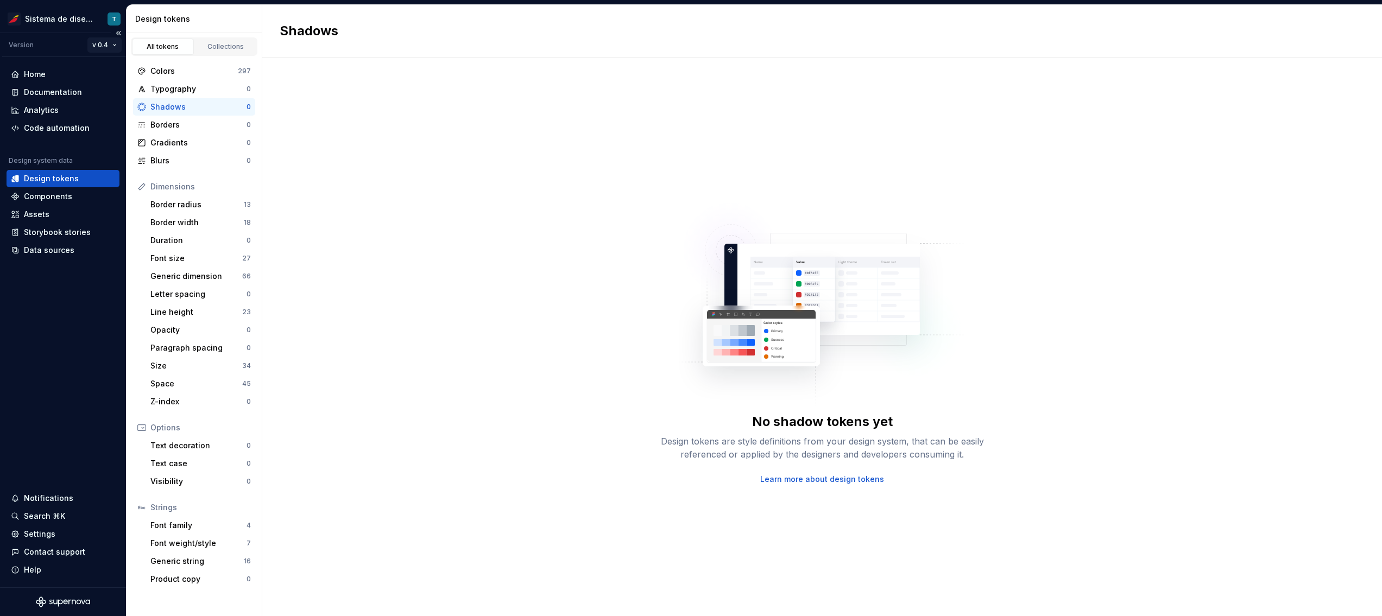
click at [104, 45] on html "Sistema de diseño Iberia T Version v 0.4 Home Documentation Analytics Code auto…" at bounding box center [691, 308] width 1382 height 616
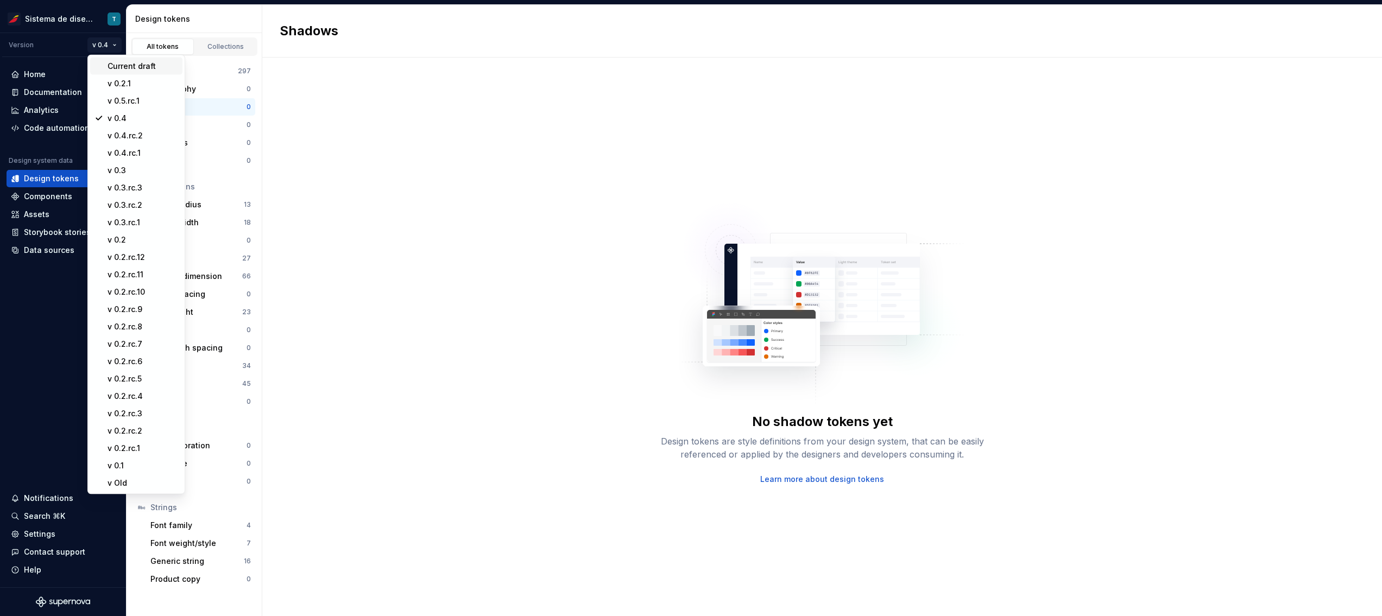
click at [108, 64] on div "Current draft" at bounding box center [143, 66] width 71 height 11
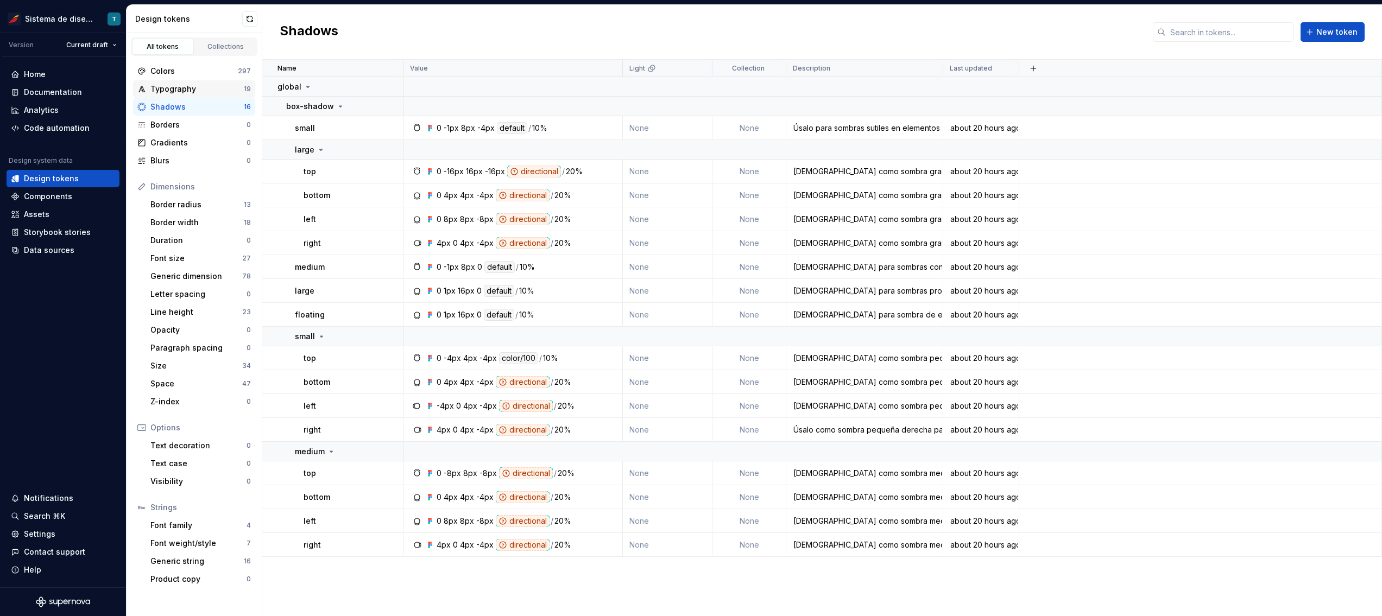
click at [191, 90] on div "Typography" at bounding box center [196, 89] width 93 height 11
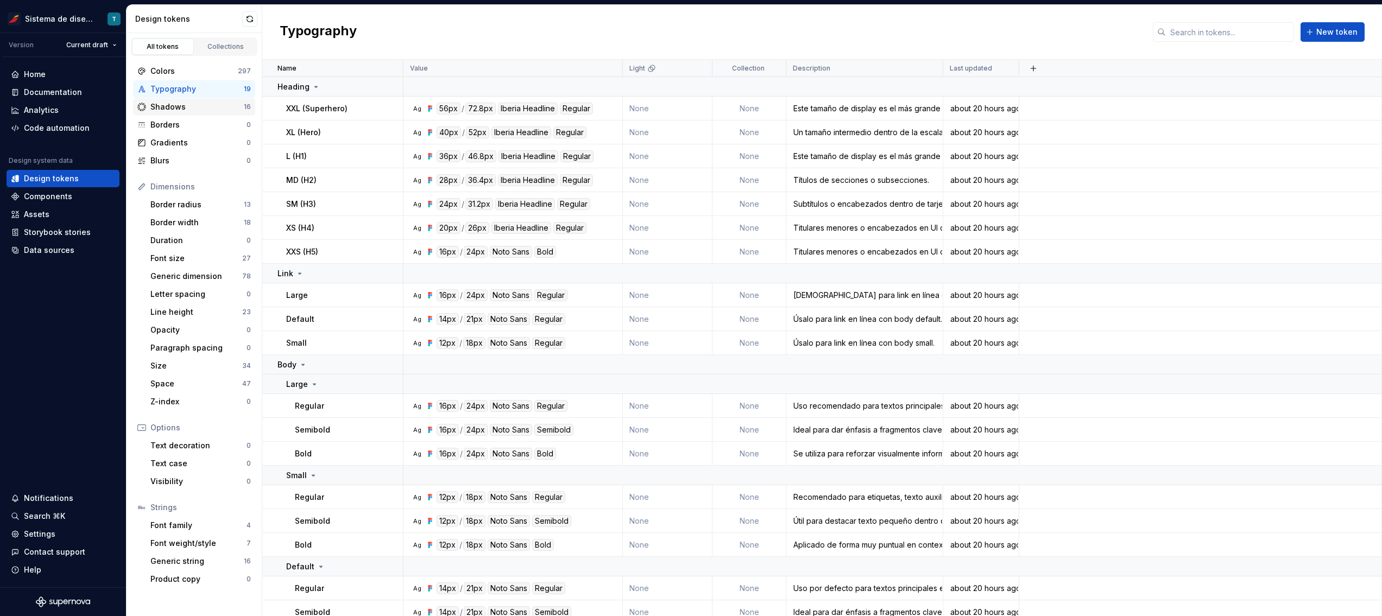
click at [198, 104] on div "Shadows" at bounding box center [196, 107] width 93 height 11
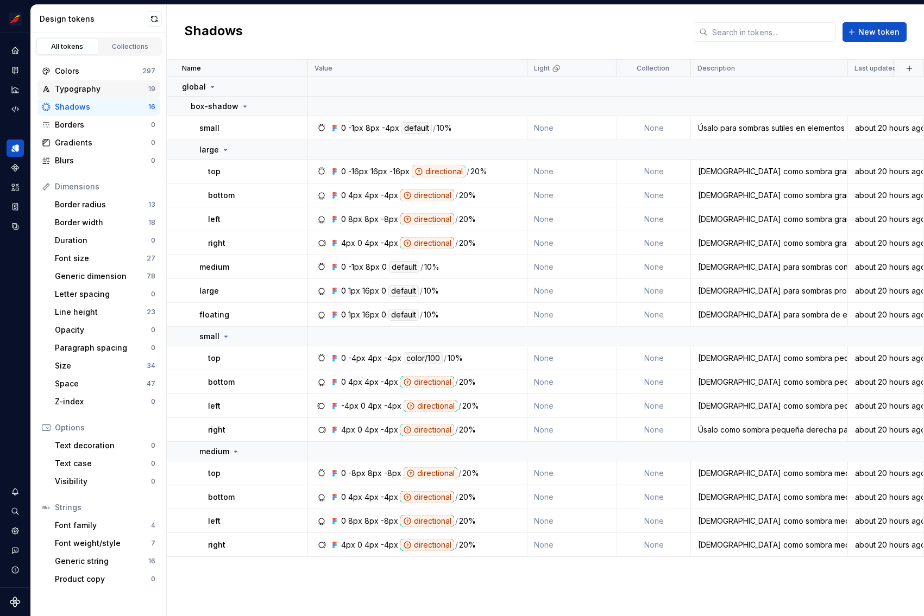
click at [112, 93] on div "Typography" at bounding box center [101, 89] width 93 height 11
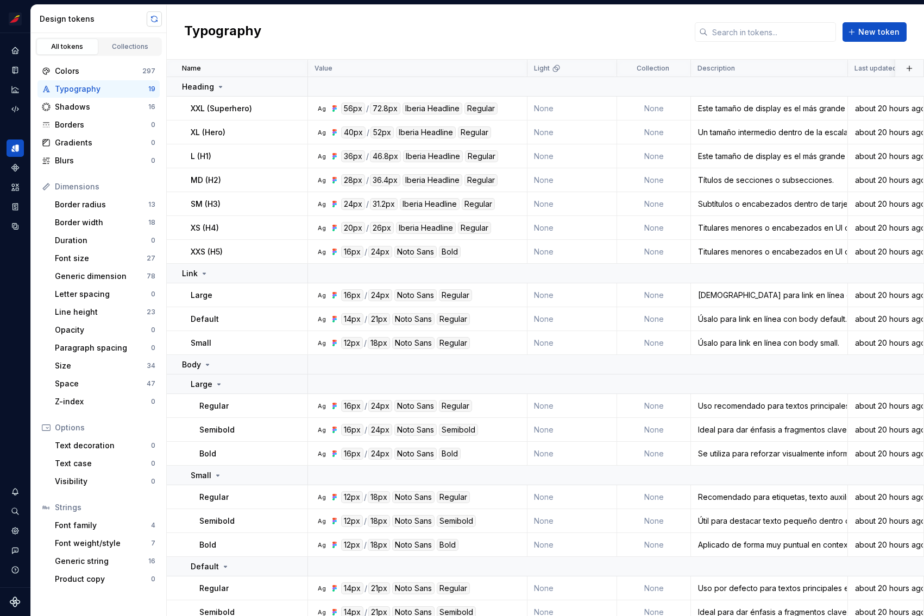
click at [155, 17] on button "button" at bounding box center [154, 18] width 15 height 15
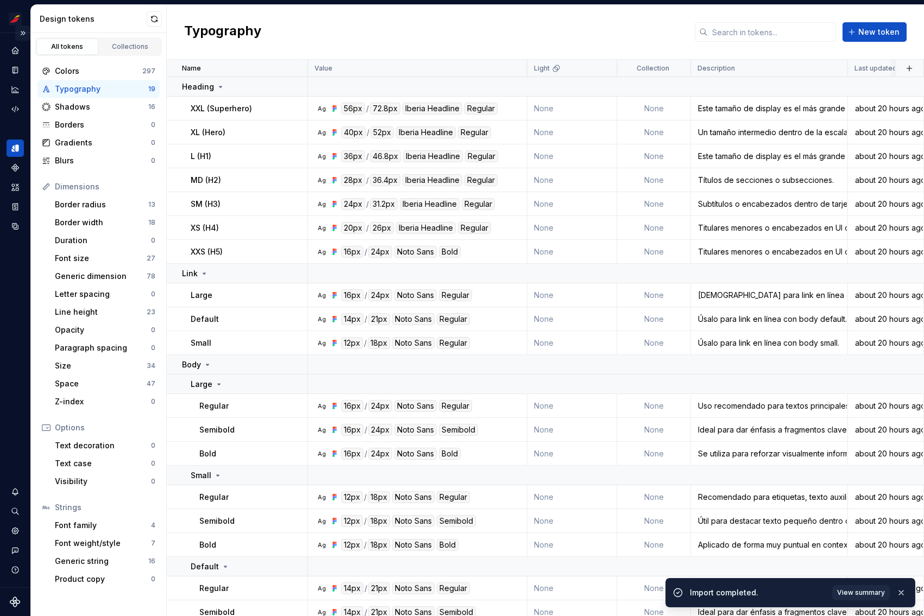
click at [24, 34] on button "Expand sidebar" at bounding box center [22, 33] width 15 height 15
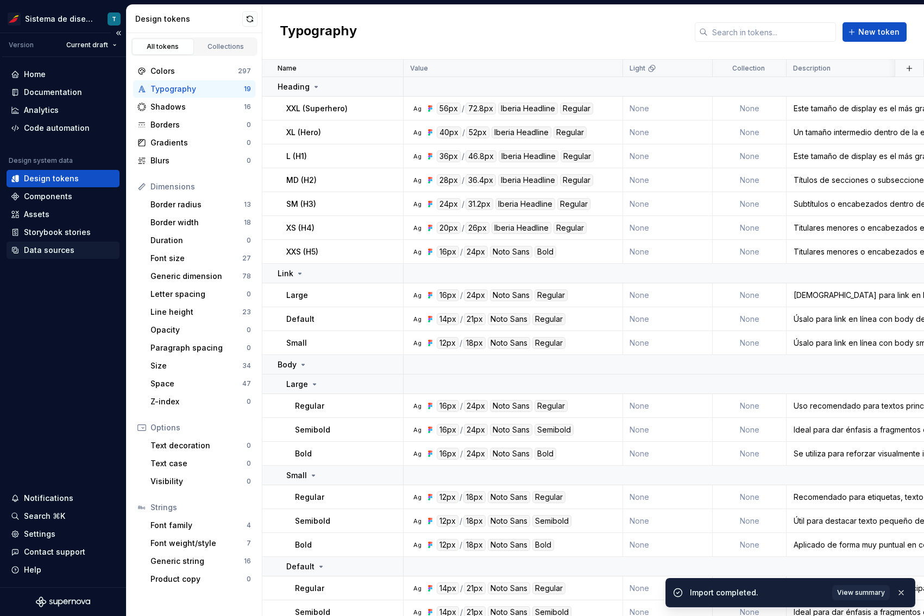
click at [59, 251] on div "Data sources" at bounding box center [49, 250] width 51 height 11
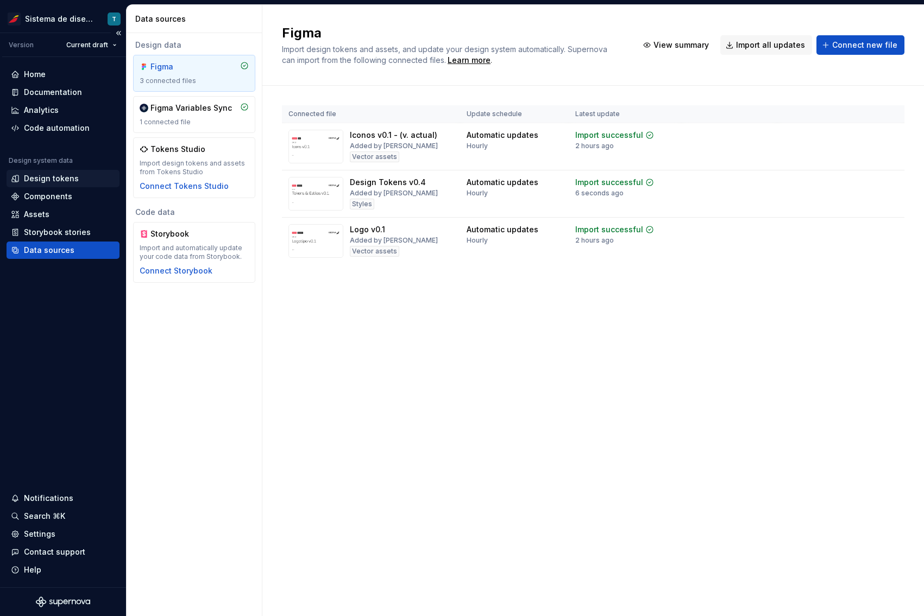
click at [62, 175] on div "Design tokens" at bounding box center [51, 178] width 55 height 11
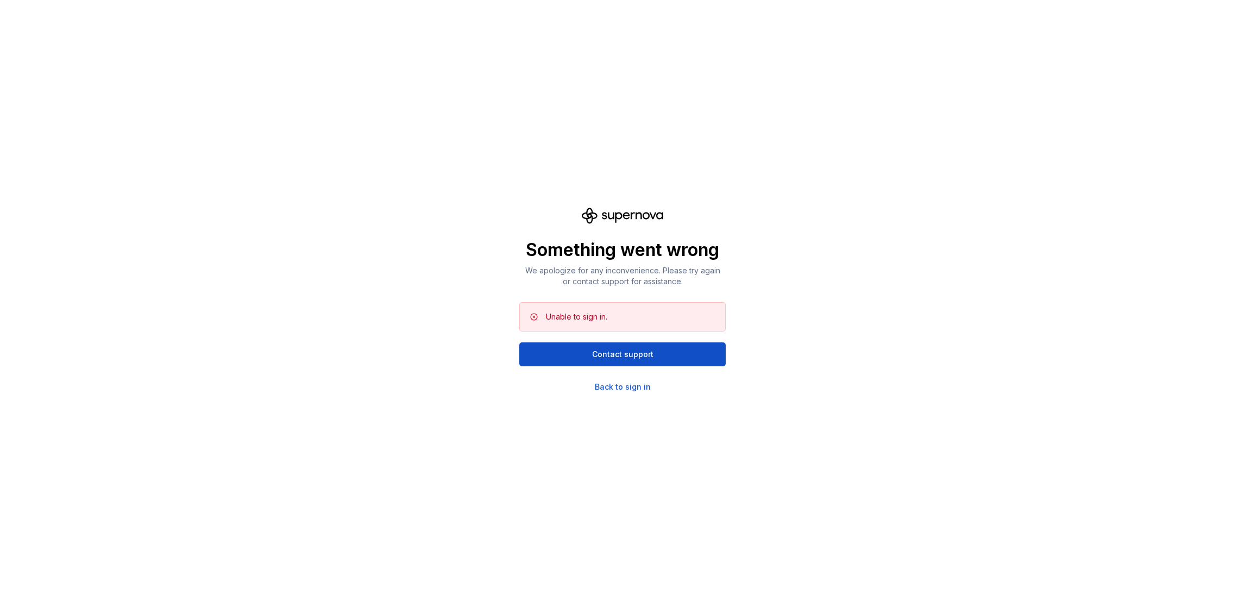
scroll to position [310, 0]
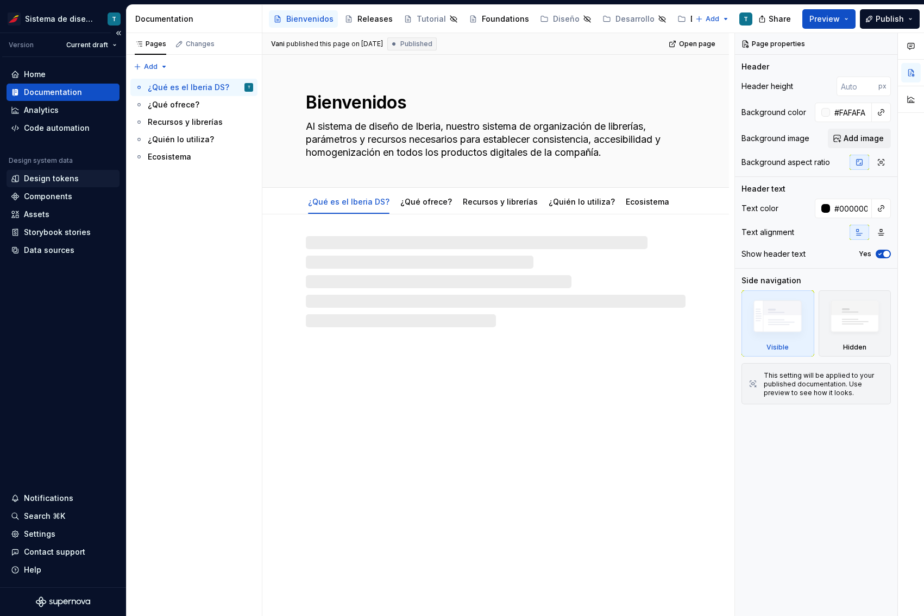
type textarea "*"
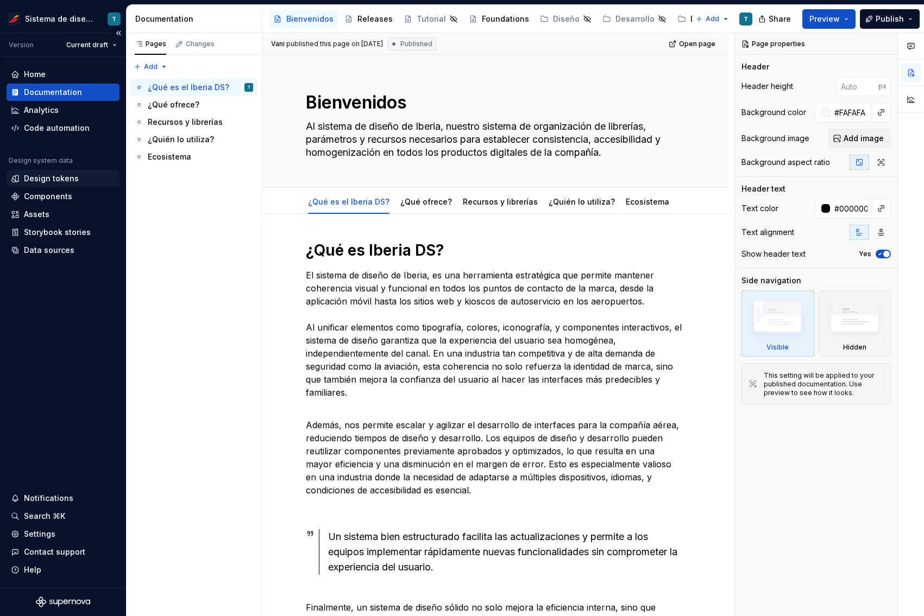
click at [72, 178] on div "Design tokens" at bounding box center [51, 178] width 55 height 11
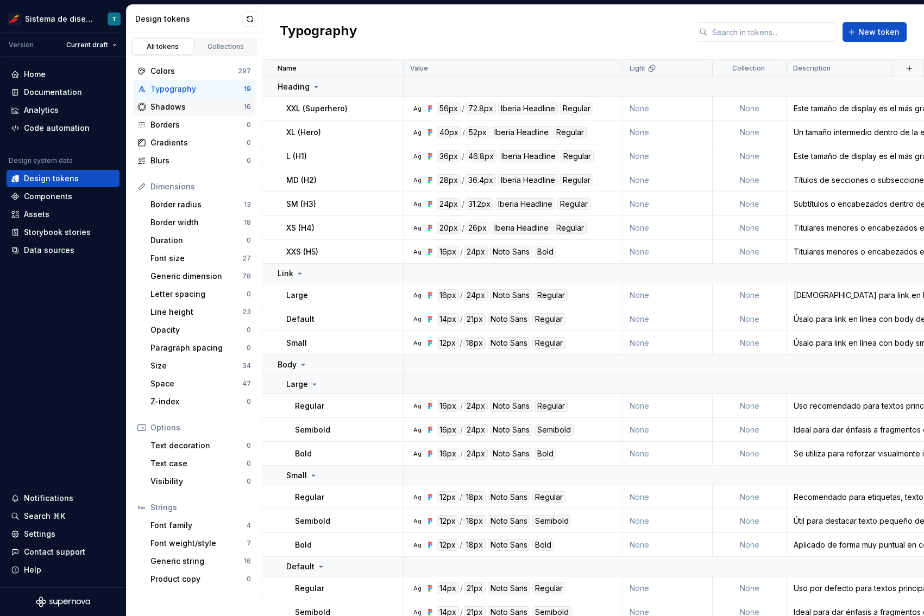
click at [218, 104] on div "Shadows" at bounding box center [196, 107] width 93 height 11
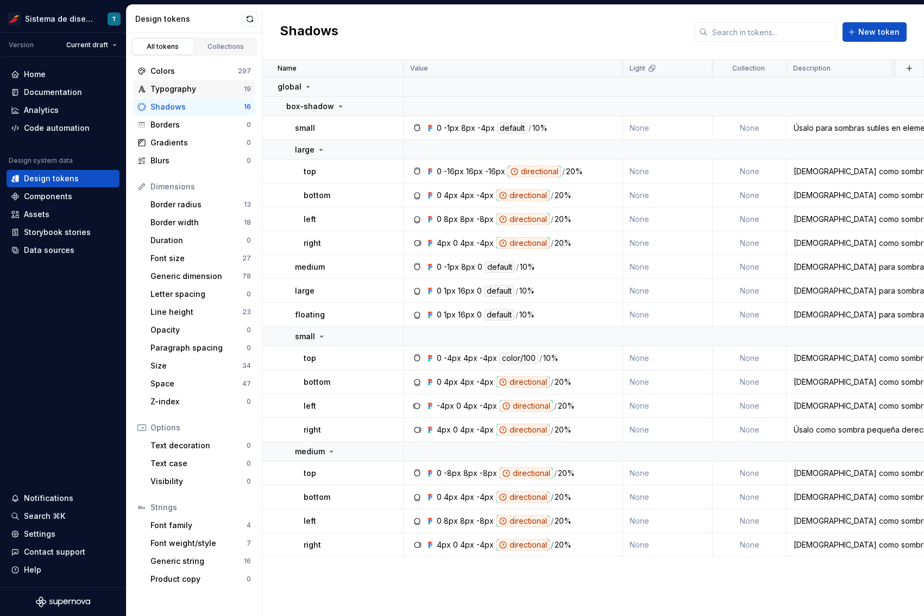
click at [194, 85] on div "Typography" at bounding box center [196, 89] width 93 height 11
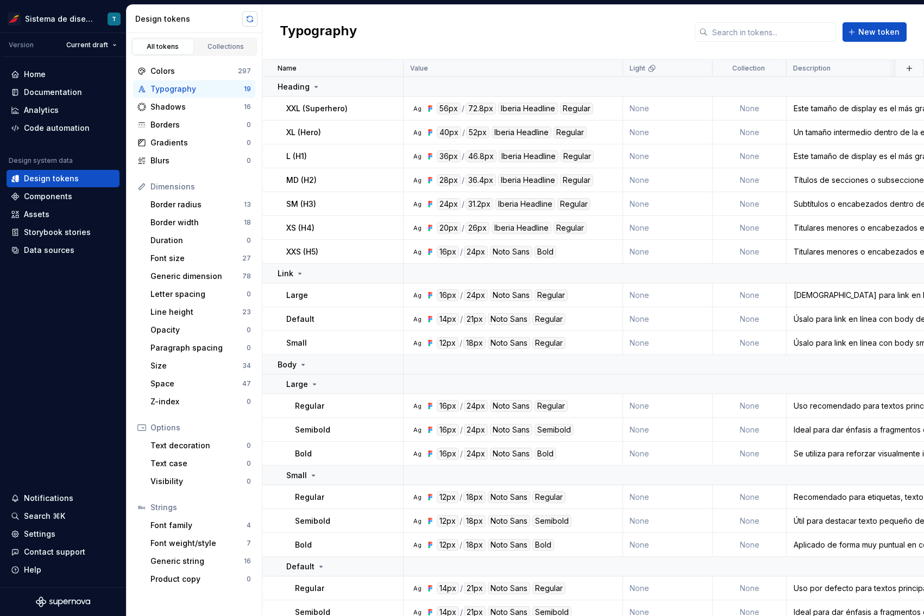
click at [250, 19] on button "button" at bounding box center [249, 18] width 15 height 15
click at [84, 47] on html "Sistema de diseño Iberia T Version Current draft Home Documentation Analytics C…" at bounding box center [462, 308] width 924 height 617
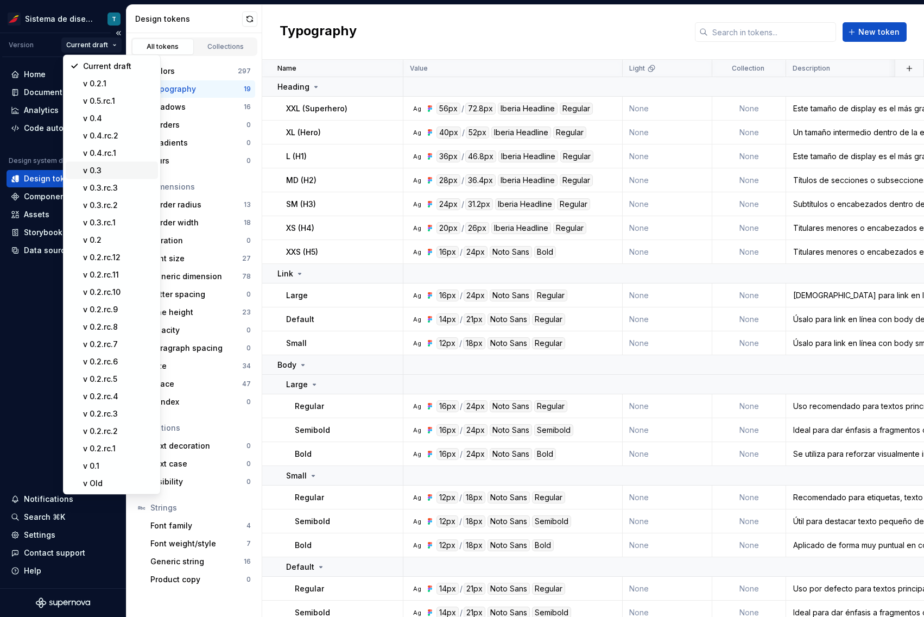
click at [103, 171] on div "v 0.3" at bounding box center [118, 170] width 71 height 11
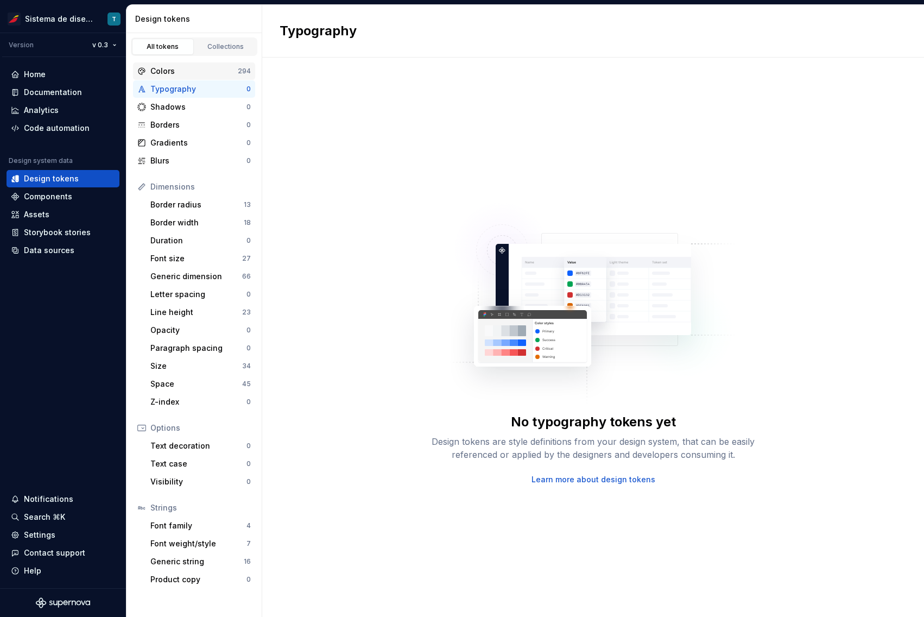
click at [196, 71] on div "Colors" at bounding box center [193, 71] width 87 height 11
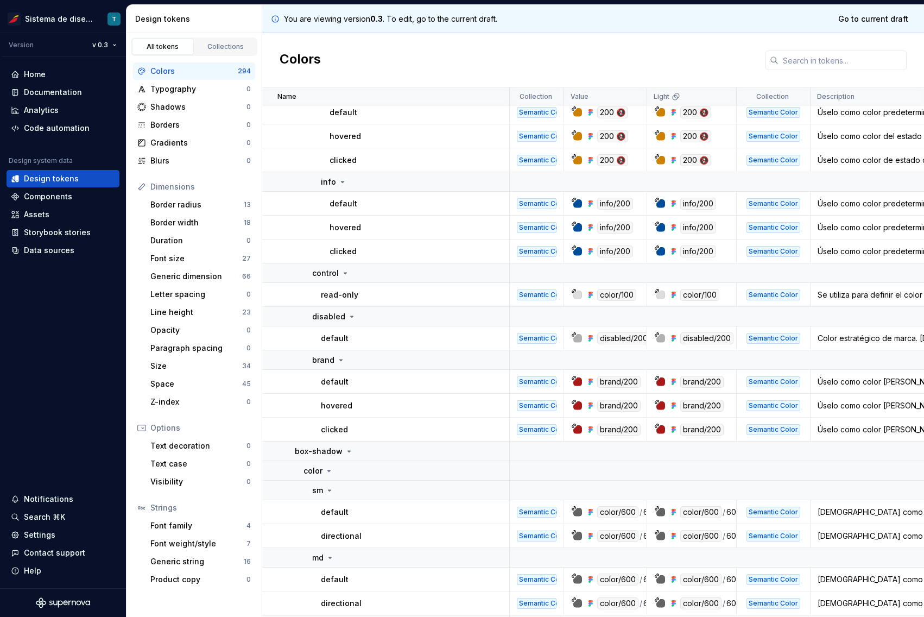
scroll to position [1717, 0]
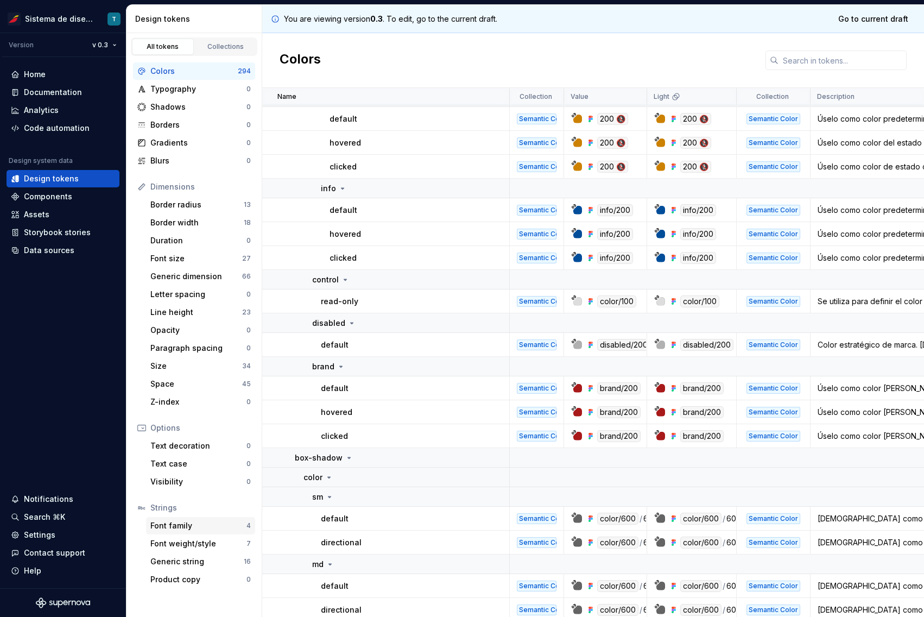
click at [195, 530] on div "Font family" at bounding box center [198, 525] width 96 height 11
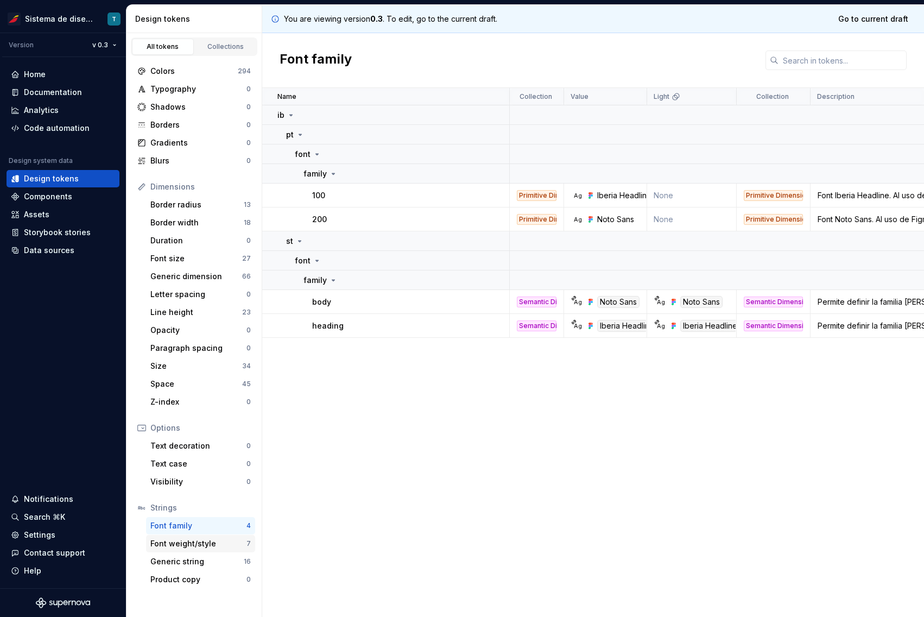
click at [192, 547] on div "Font weight/style" at bounding box center [198, 543] width 96 height 11
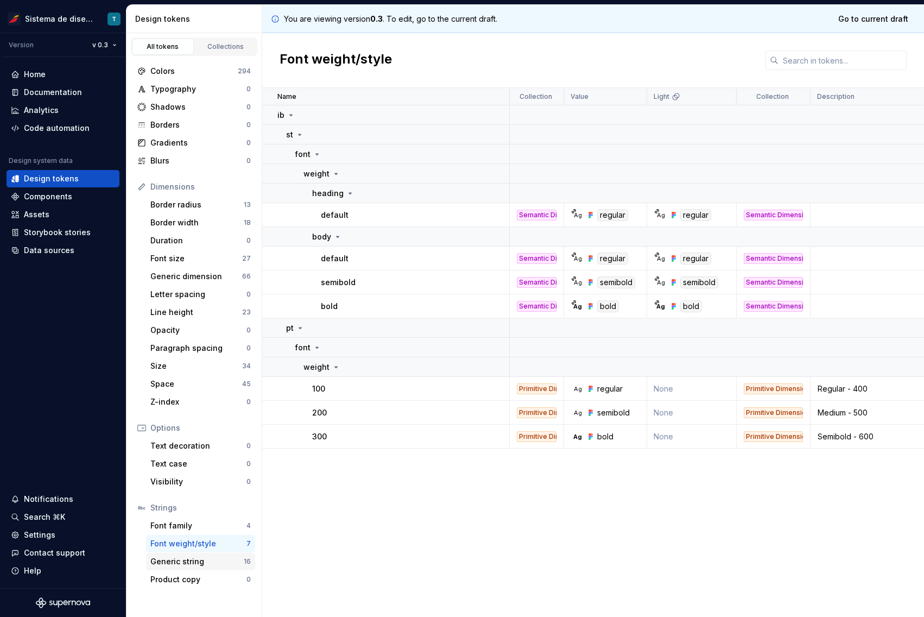
click at [192, 562] on div "Generic string" at bounding box center [196, 561] width 93 height 11
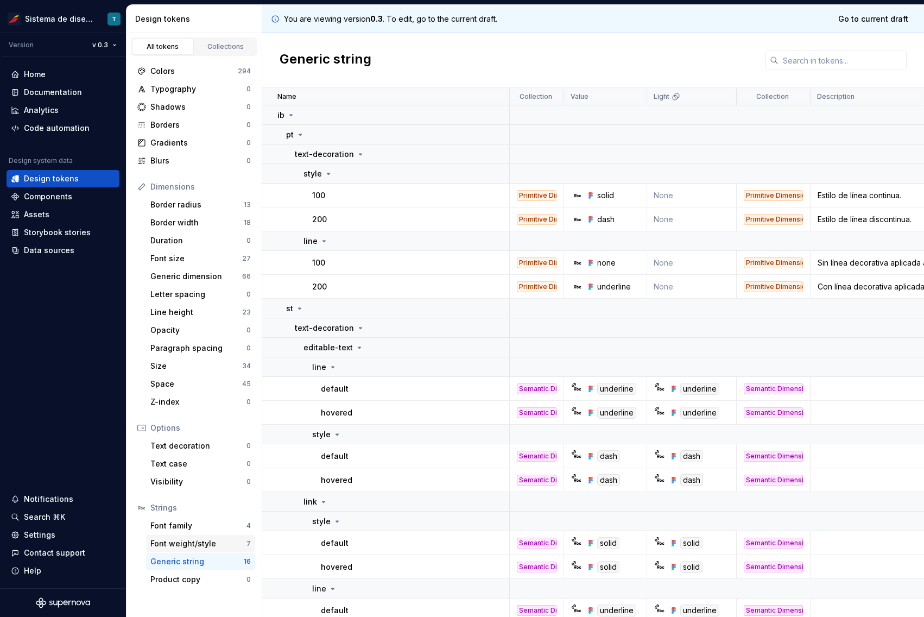
click at [193, 546] on div "Font weight/style" at bounding box center [198, 543] width 96 height 11
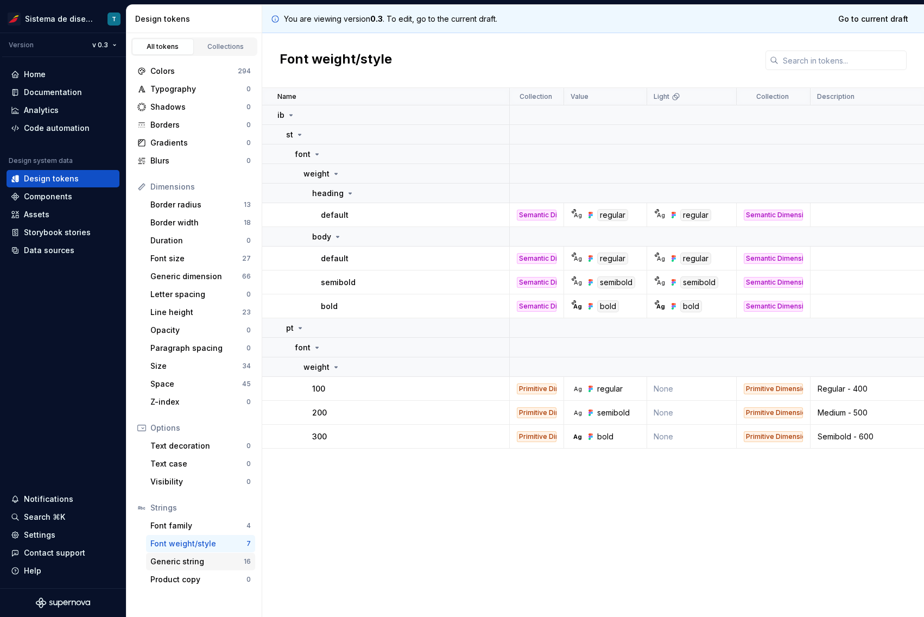
click at [200, 568] on div "Generic string 16" at bounding box center [200, 561] width 109 height 17
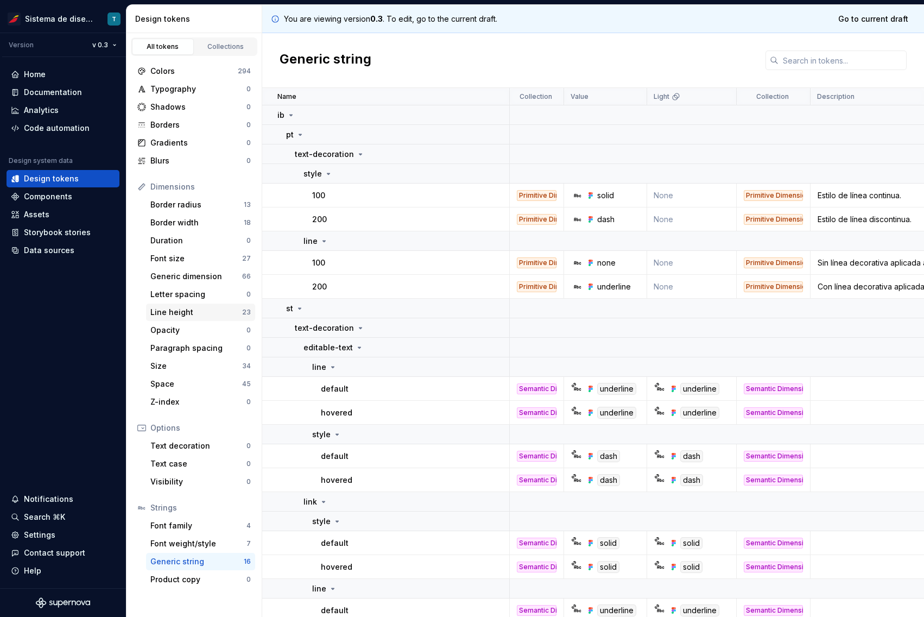
click at [171, 311] on div "Line height" at bounding box center [196, 312] width 92 height 11
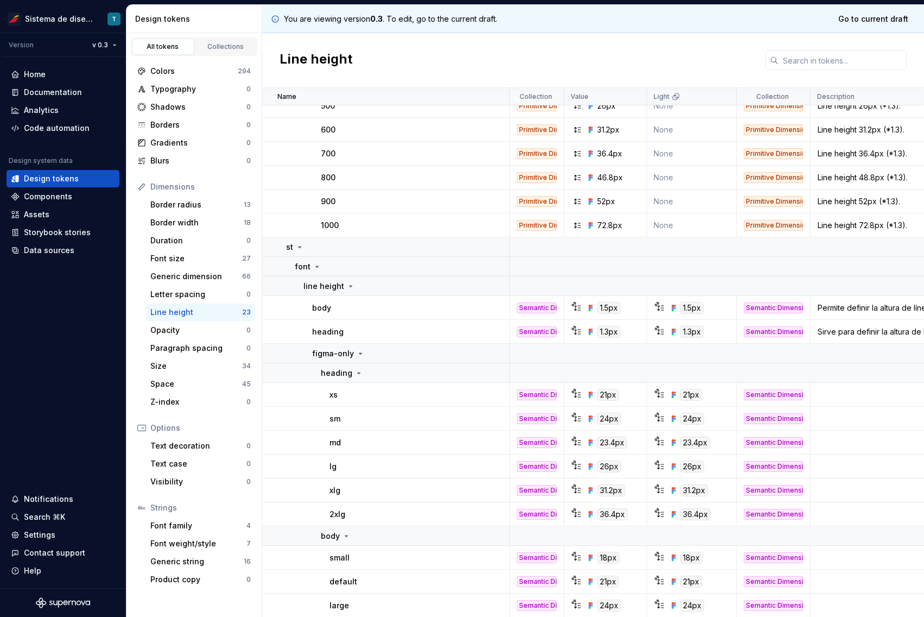
scroll to position [279, 0]
click at [114, 45] on html "Sistema de diseño Iberia T Version v 0.3 Home Documentation Analytics Code auto…" at bounding box center [462, 308] width 924 height 617
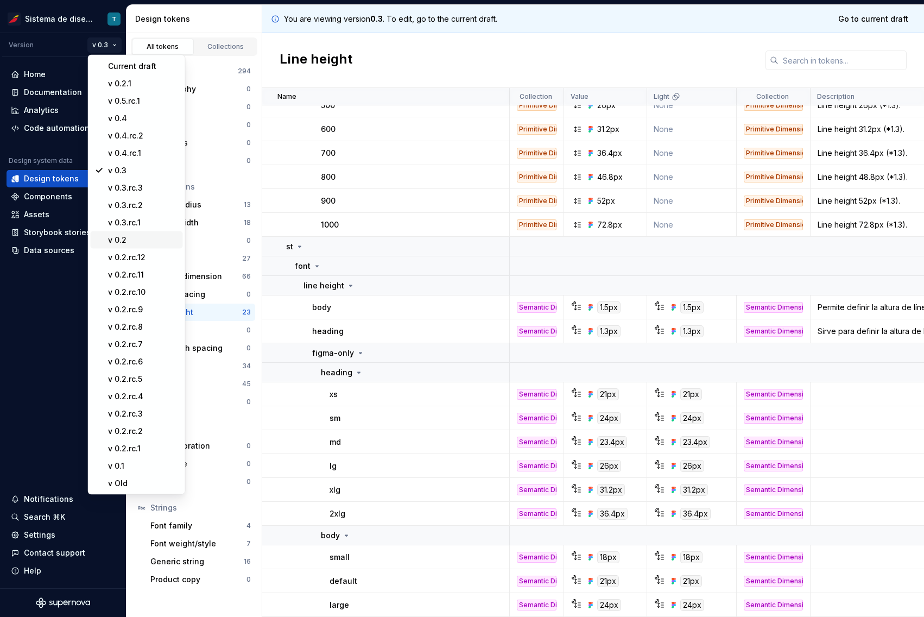
click at [130, 242] on div "v 0.2" at bounding box center [143, 240] width 71 height 11
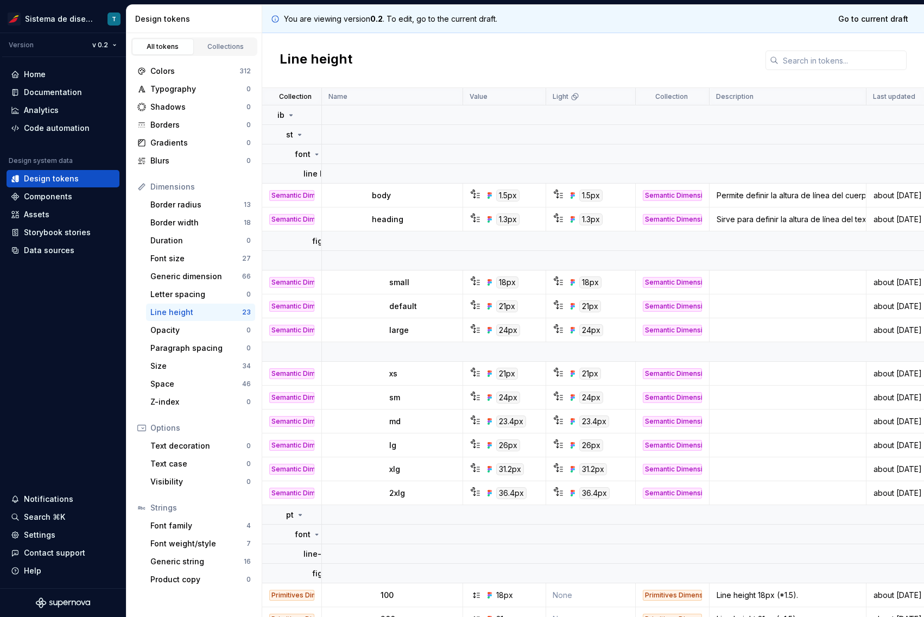
click at [210, 312] on div "Line height" at bounding box center [196, 312] width 92 height 11
